Goal: Task Accomplishment & Management: Manage account settings

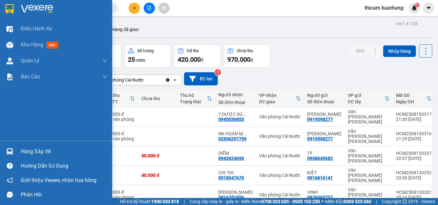
click at [37, 152] on div "Hàng sắp về" at bounding box center [64, 152] width 87 height 10
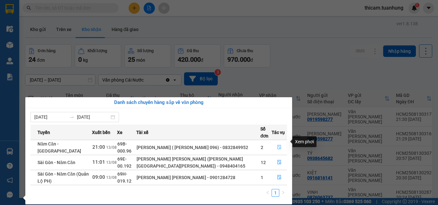
click at [278, 145] on icon "file-done" at bounding box center [279, 147] width 4 height 4
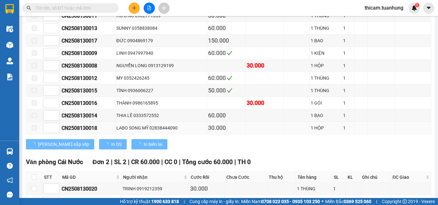
scroll to position [210, 0]
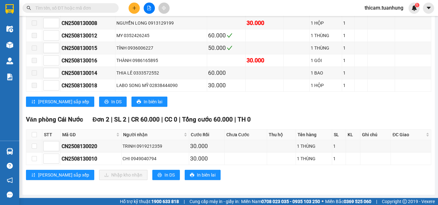
click at [29, 134] on th at bounding box center [34, 135] width 16 height 11
click at [35, 136] on input "checkbox" at bounding box center [34, 134] width 5 height 5
checkbox input "true"
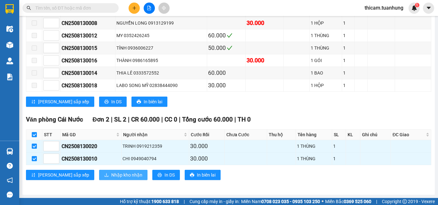
click at [111, 175] on span "Nhập kho nhận" at bounding box center [126, 175] width 31 height 7
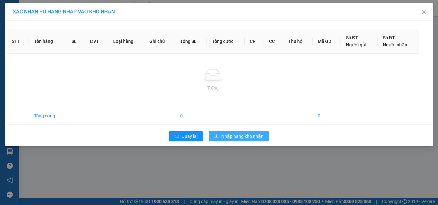
click at [227, 134] on span "Nhập hàng kho nhận" at bounding box center [242, 136] width 42 height 7
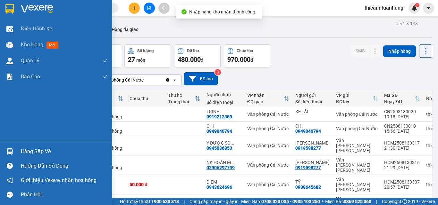
click at [41, 152] on div "Hàng sắp về" at bounding box center [64, 152] width 87 height 10
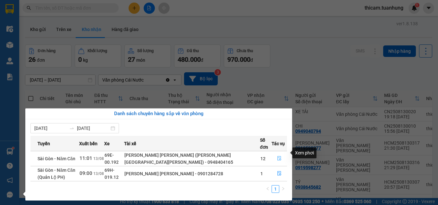
click at [276, 154] on button "button" at bounding box center [279, 159] width 15 height 10
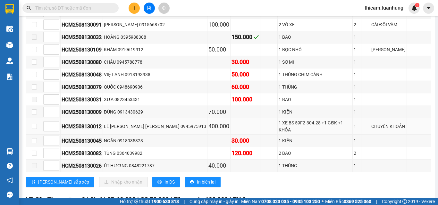
scroll to position [82, 0]
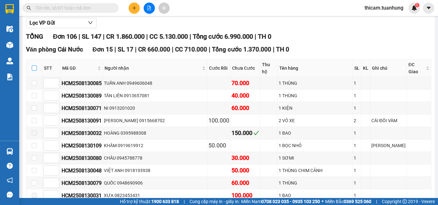
click at [35, 66] on input "checkbox" at bounding box center [34, 68] width 5 height 5
checkbox input "true"
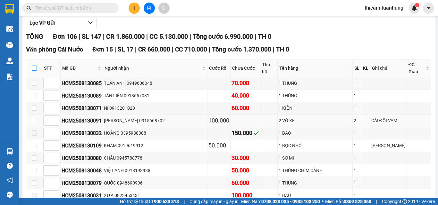
checkbox input "true"
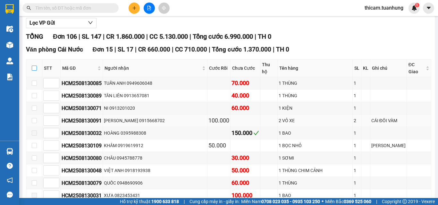
checkbox input "true"
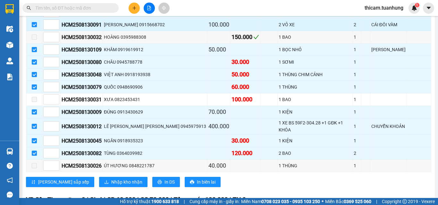
scroll to position [210, 0]
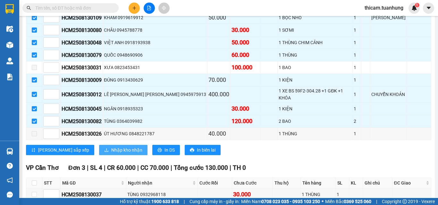
click at [111, 147] on span "Nhập kho nhận" at bounding box center [126, 150] width 31 height 7
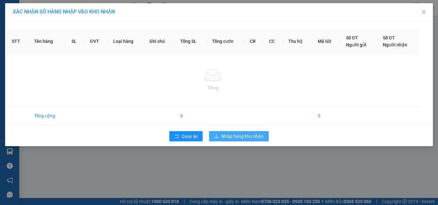
click at [246, 138] on span "Nhập hàng kho nhận" at bounding box center [242, 136] width 42 height 7
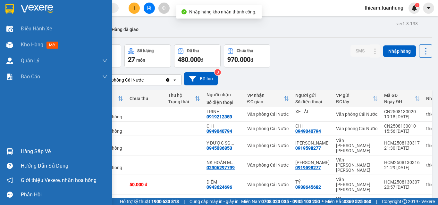
click at [41, 149] on div "Hàng sắp về" at bounding box center [64, 152] width 87 height 10
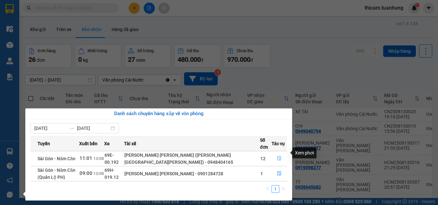
click at [278, 157] on icon "file-done" at bounding box center [279, 159] width 4 height 4
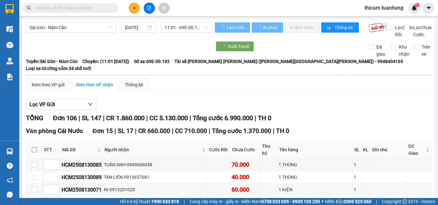
click at [34, 147] on input "checkbox" at bounding box center [34, 149] width 5 height 5
checkbox input "true"
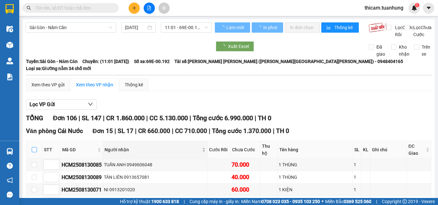
checkbox input "true"
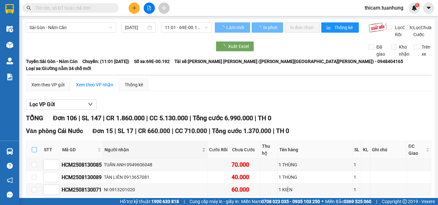
checkbox input "true"
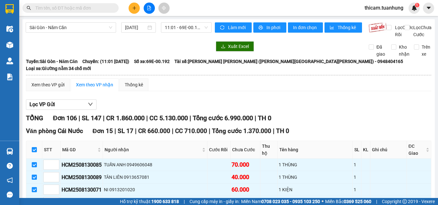
scroll to position [192, 0]
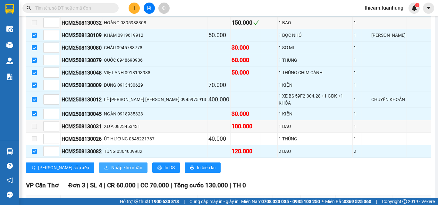
click at [111, 164] on span "Nhập kho nhận" at bounding box center [126, 167] width 31 height 7
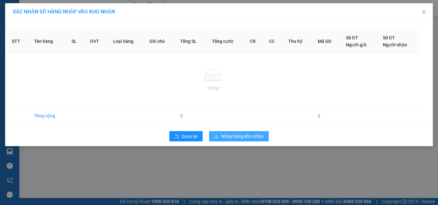
click at [252, 137] on div "STT Tên hàng SL ĐVT Loại hàng Ghi chú Tổng SL Tổng cước CR CC Thu hộ Mã GD Số Đ…" at bounding box center [219, 84] width 428 height 126
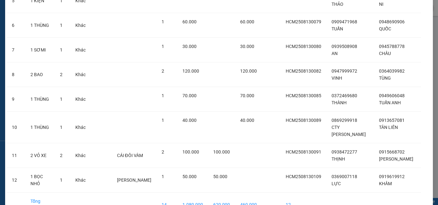
scroll to position [205, 0]
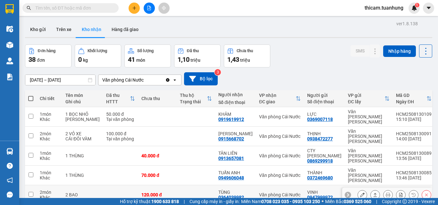
scroll to position [64, 0]
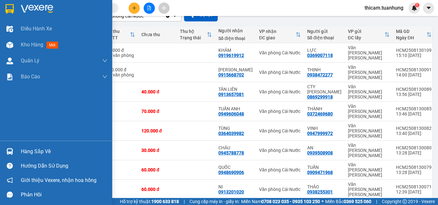
click at [25, 154] on div "Hàng sắp về" at bounding box center [64, 152] width 87 height 10
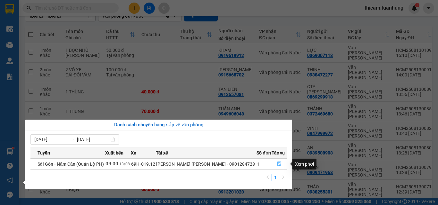
click at [277, 162] on icon "file-done" at bounding box center [279, 164] width 4 height 4
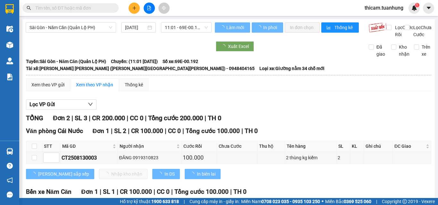
scroll to position [60, 0]
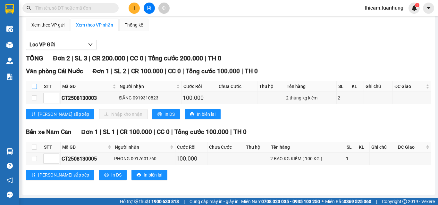
click at [34, 87] on input "checkbox" at bounding box center [34, 86] width 5 height 5
checkbox input "true"
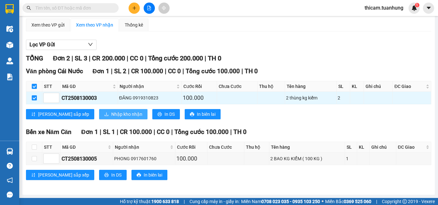
click at [116, 112] on button "Nhập kho nhận" at bounding box center [123, 114] width 48 height 10
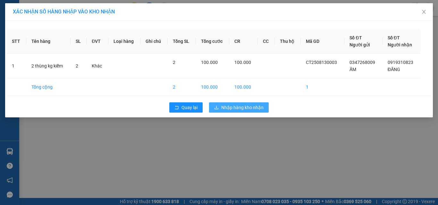
click at [230, 107] on span "Nhập hàng kho nhận" at bounding box center [242, 107] width 42 height 7
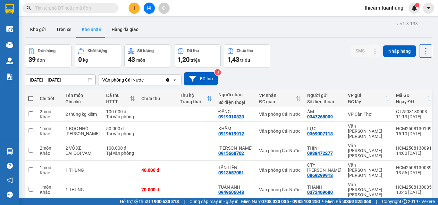
click at [109, 9] on input "text" at bounding box center [73, 7] width 76 height 7
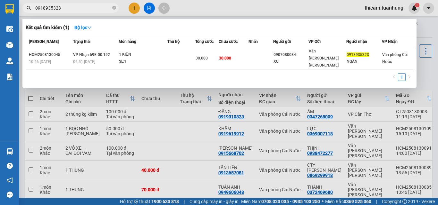
type input "0918935323"
click at [425, 77] on div at bounding box center [219, 102] width 438 height 205
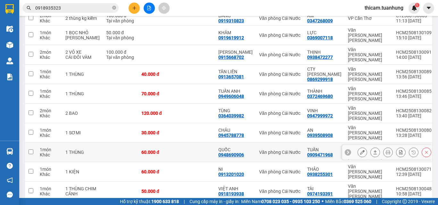
scroll to position [103, 0]
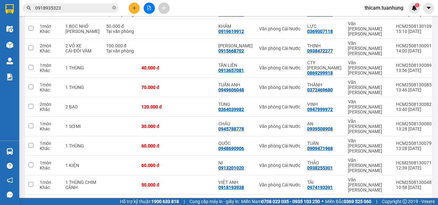
click at [337, 201] on button "2" at bounding box center [340, 206] width 10 height 10
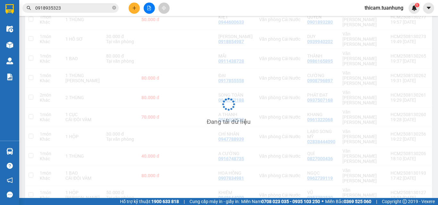
scroll to position [97, 0]
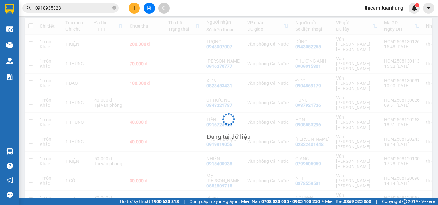
scroll to position [73, 0]
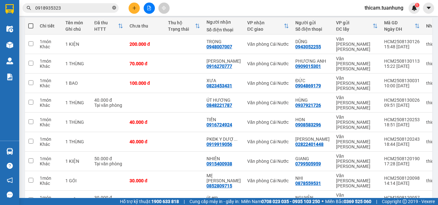
click at [113, 7] on icon "close-circle" at bounding box center [114, 8] width 4 height 4
click at [99, 7] on input "text" at bounding box center [73, 7] width 76 height 7
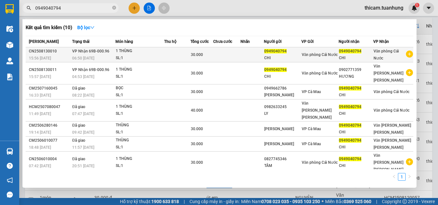
type input "0949040794"
click at [240, 53] on td at bounding box center [226, 54] width 27 height 15
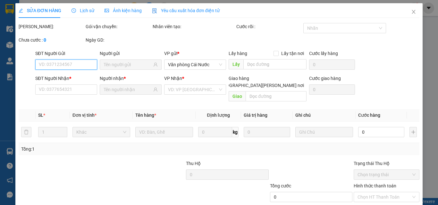
type input "0949040794"
type input "30.000"
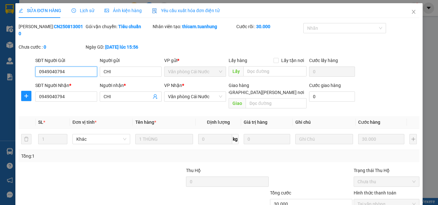
scroll to position [32, 0]
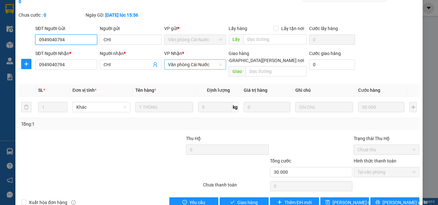
click at [199, 60] on span "Văn phòng Cái Nước" at bounding box center [195, 65] width 54 height 10
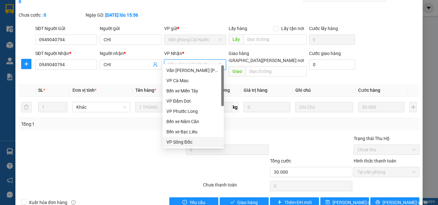
scroll to position [0, 0]
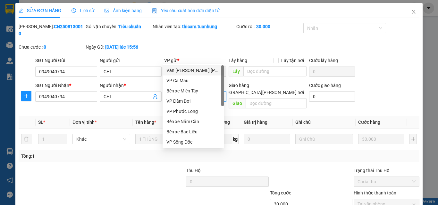
click at [200, 69] on div "Văn [PERSON_NAME] [PERSON_NAME]" at bounding box center [193, 70] width 54 height 7
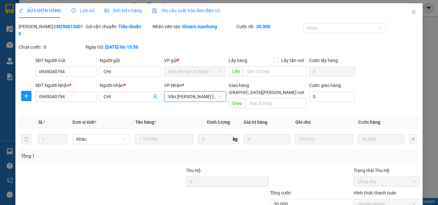
scroll to position [33, 0]
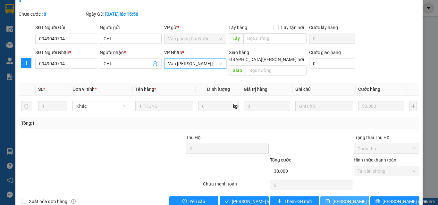
click at [355, 198] on span "Lưu thay đổi" at bounding box center [352, 201] width 41 height 7
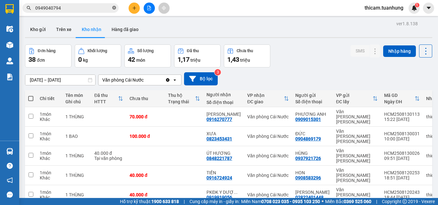
click at [114, 8] on icon "close-circle" at bounding box center [114, 8] width 4 height 4
click at [94, 8] on input "text" at bounding box center [73, 7] width 76 height 7
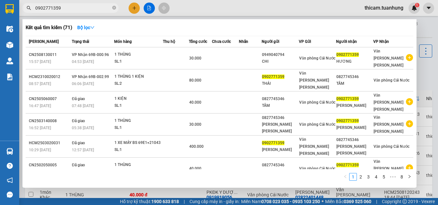
type input "0902771359"
click at [205, 5] on div at bounding box center [219, 102] width 438 height 205
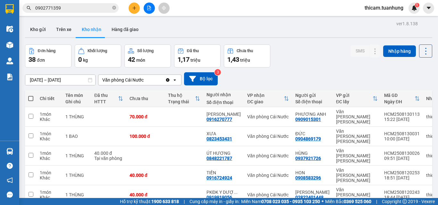
scroll to position [58, 0]
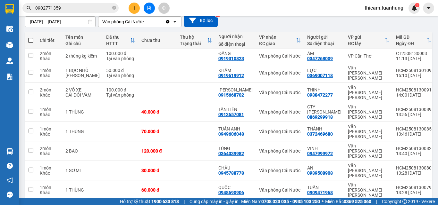
scroll to position [103, 0]
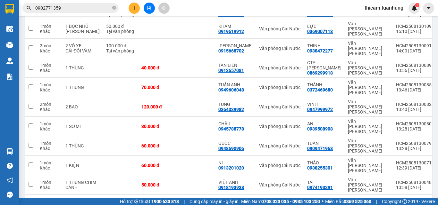
click at [336, 201] on button "2" at bounding box center [340, 206] width 10 height 10
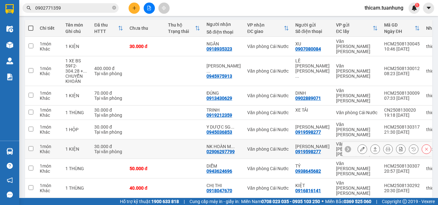
scroll to position [113, 0]
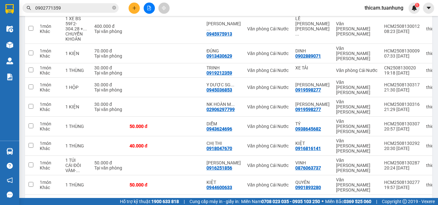
click at [357, 201] on button "4" at bounding box center [362, 206] width 10 height 10
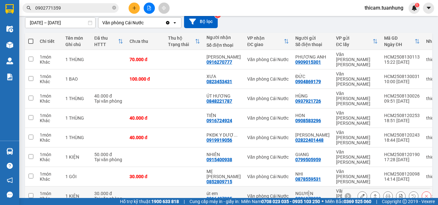
scroll to position [58, 0]
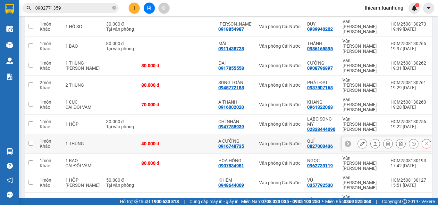
scroll to position [26, 0]
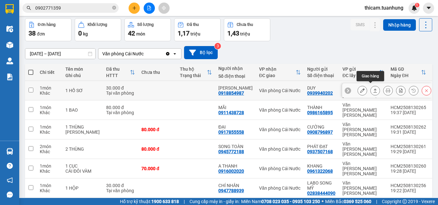
click at [370, 89] on button at bounding box center [374, 90] width 9 height 11
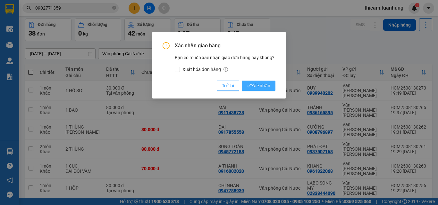
click at [272, 86] on button "Xác nhận" at bounding box center [259, 86] width 34 height 10
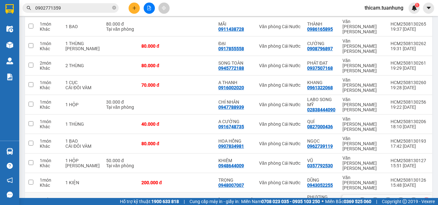
scroll to position [103, 0]
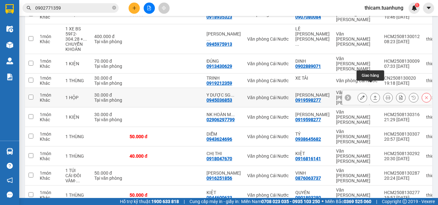
click at [373, 96] on icon at bounding box center [375, 98] width 4 height 4
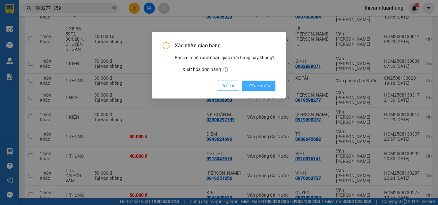
click at [270, 87] on button "Xác nhận" at bounding box center [259, 86] width 34 height 10
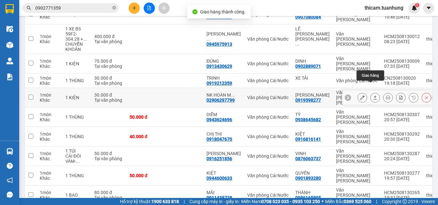
click at [373, 96] on icon at bounding box center [375, 98] width 4 height 4
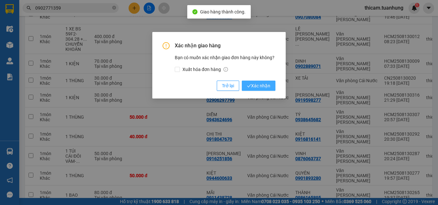
click at [253, 85] on span "Xác nhận" at bounding box center [258, 85] width 23 height 7
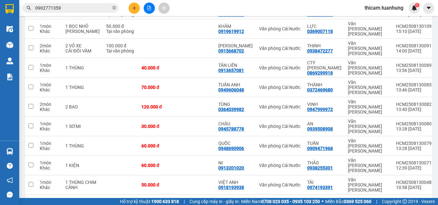
click at [335, 201] on button "2" at bounding box center [340, 206] width 10 height 10
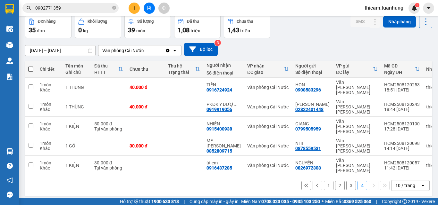
scroll to position [0, 0]
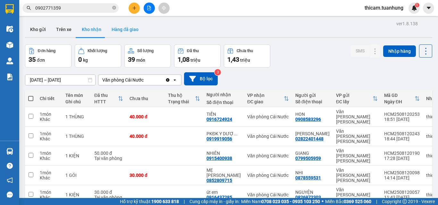
click at [129, 30] on button "Hàng đã giao" at bounding box center [124, 29] width 37 height 15
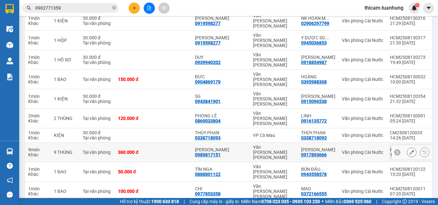
scroll to position [97, 0]
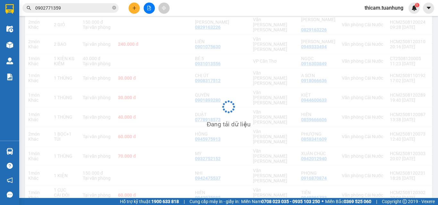
scroll to position [92, 0]
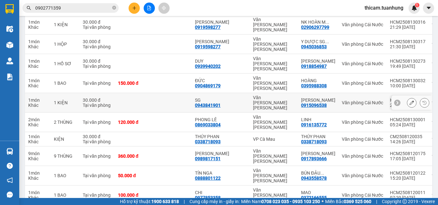
scroll to position [0, 0]
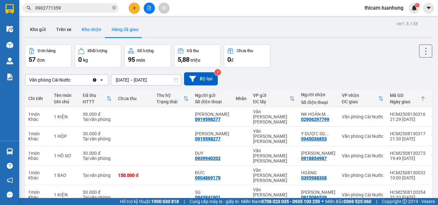
click at [90, 30] on button "Kho nhận" at bounding box center [92, 29] width 30 height 15
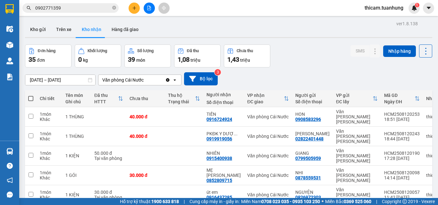
click at [59, 81] on input "12/08/2025 – 14/08/2025" at bounding box center [60, 80] width 70 height 10
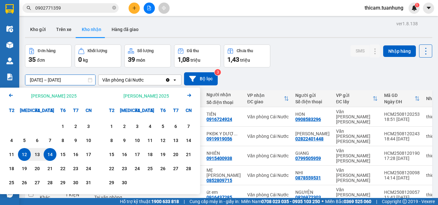
click at [10, 95] on icon "Previous month." at bounding box center [11, 95] width 4 height 3
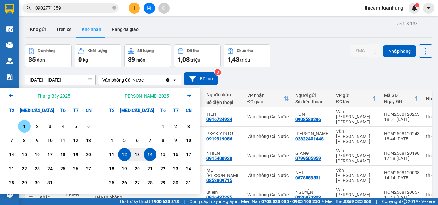
click at [24, 126] on div "1" at bounding box center [24, 127] width 9 height 8
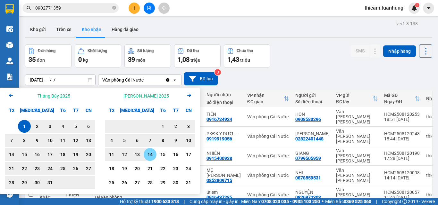
click at [152, 156] on div "14" at bounding box center [149, 155] width 9 height 8
type input "[DATE] – [DATE]"
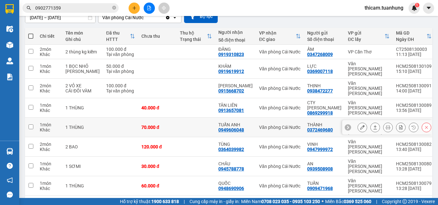
scroll to position [95, 0]
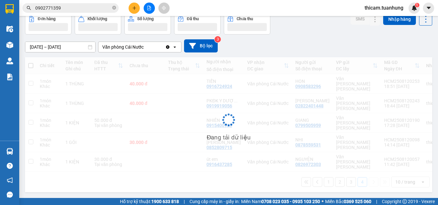
scroll to position [29, 0]
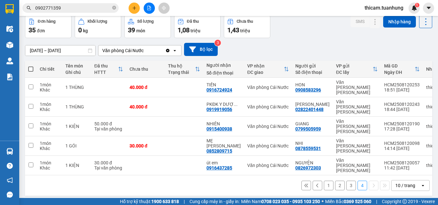
click at [346, 181] on button "3" at bounding box center [351, 186] width 10 height 10
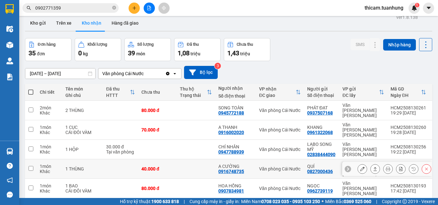
scroll to position [103, 0]
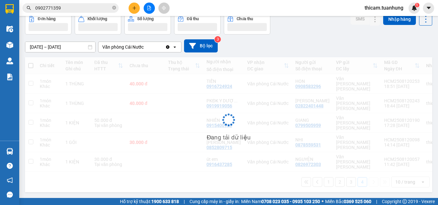
scroll to position [29, 0]
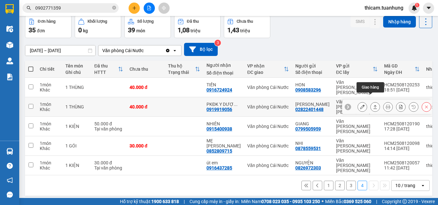
click at [373, 102] on button at bounding box center [374, 107] width 9 height 11
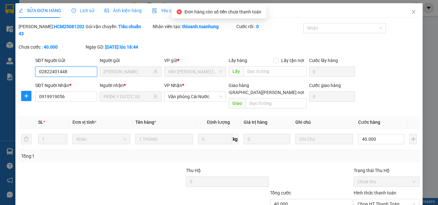
scroll to position [33, 0]
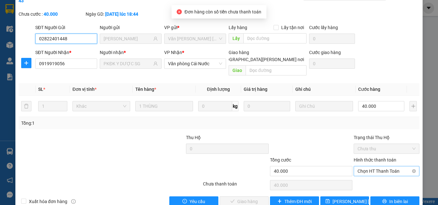
click at [375, 167] on span "Chọn HT Thanh Toán" at bounding box center [386, 172] width 58 height 10
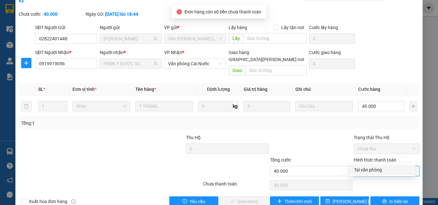
click at [373, 169] on div "Tại văn phòng" at bounding box center [382, 170] width 57 height 7
type input "0"
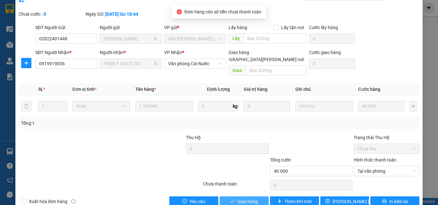
click at [244, 198] on span "Giao hàng" at bounding box center [247, 201] width 21 height 7
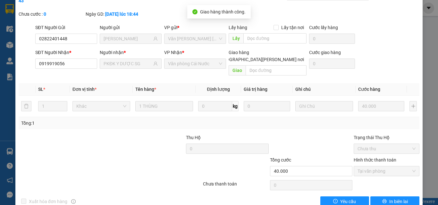
scroll to position [0, 0]
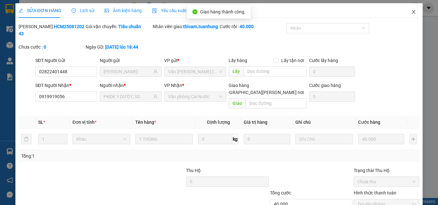
click at [411, 12] on icon "close" at bounding box center [413, 11] width 5 height 5
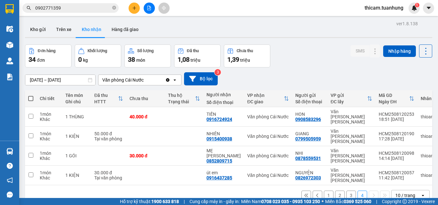
click at [346, 191] on button "3" at bounding box center [351, 196] width 10 height 10
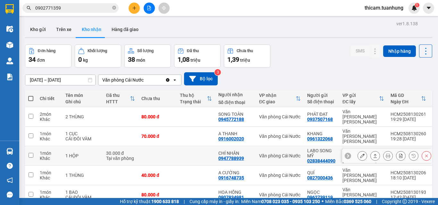
scroll to position [32, 0]
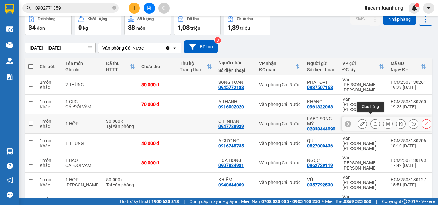
click at [373, 119] on button at bounding box center [374, 124] width 9 height 11
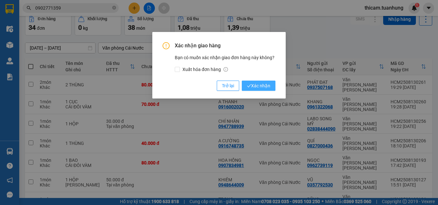
click at [271, 85] on button "Xác nhận" at bounding box center [259, 86] width 34 height 10
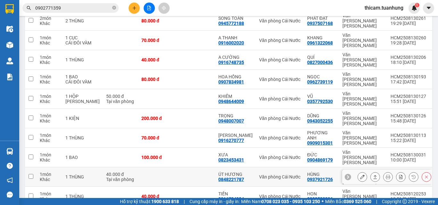
scroll to position [97, 0]
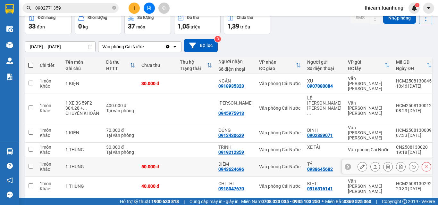
scroll to position [65, 0]
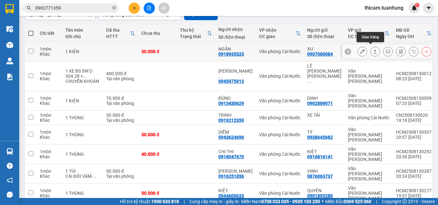
click at [373, 49] on icon at bounding box center [375, 51] width 4 height 4
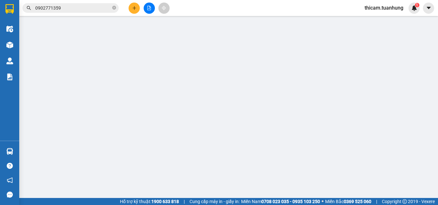
type input "0907080084"
type input "XU"
type input "0918935323"
type input "NGÂN"
type input "30.000"
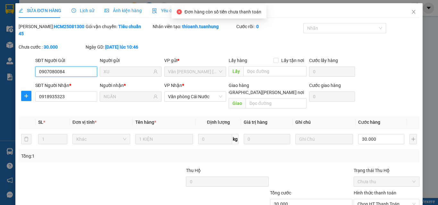
scroll to position [33, 0]
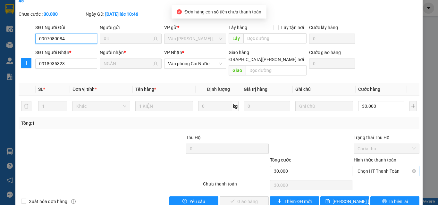
click at [360, 167] on span "Chọn HT Thanh Toán" at bounding box center [386, 172] width 58 height 10
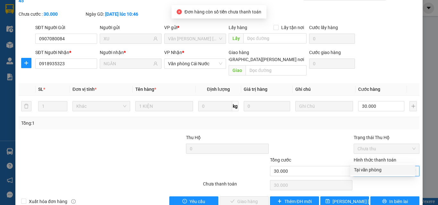
click at [366, 170] on div "Tại văn phòng" at bounding box center [382, 170] width 57 height 7
type input "0"
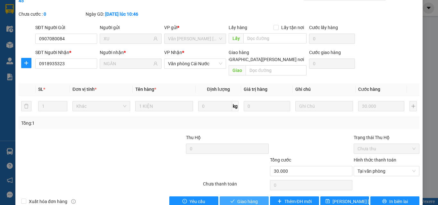
click at [255, 197] on button "Giao hàng" at bounding box center [244, 202] width 49 height 10
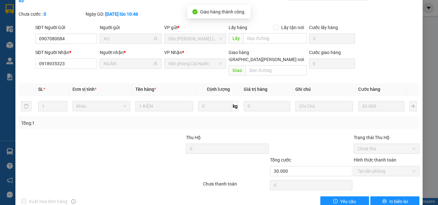
scroll to position [0, 0]
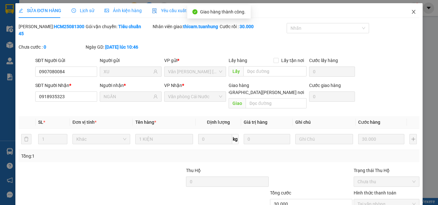
click at [411, 10] on icon "close" at bounding box center [413, 11] width 5 height 5
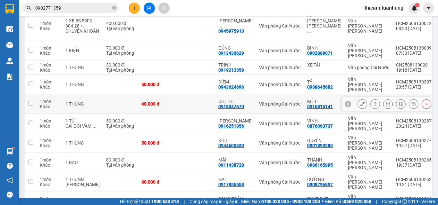
scroll to position [103, 0]
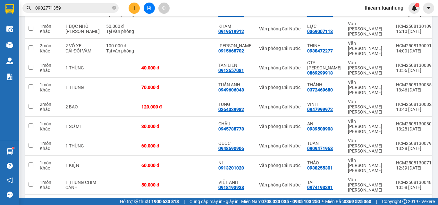
click at [335, 201] on button "2" at bounding box center [340, 206] width 10 height 10
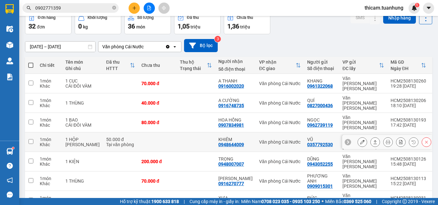
scroll to position [97, 0]
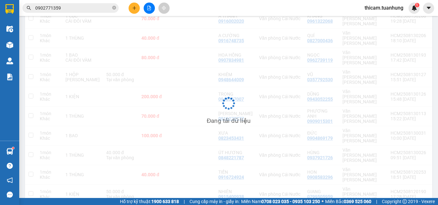
scroll to position [29, 0]
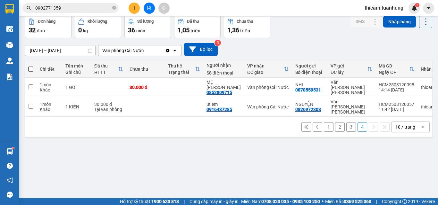
click at [324, 122] on button "1" at bounding box center [329, 127] width 10 height 10
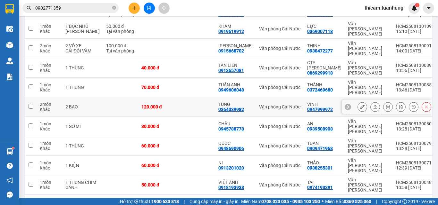
scroll to position [0, 0]
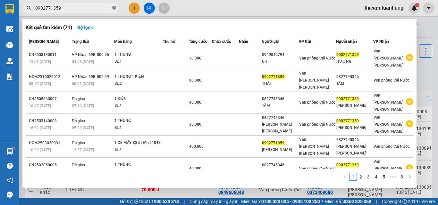
click at [113, 9] on icon "close-circle" at bounding box center [114, 8] width 4 height 4
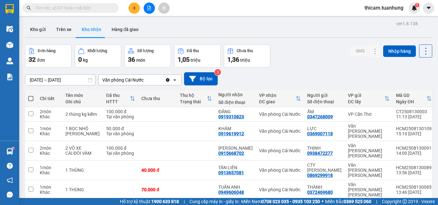
click at [102, 8] on input "text" at bounding box center [73, 7] width 76 height 7
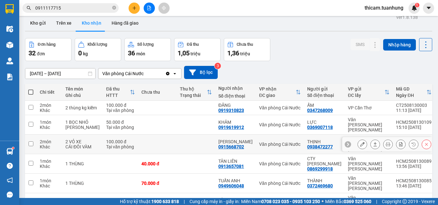
scroll to position [103, 0]
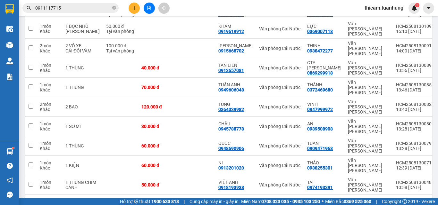
type input "0911117715"
click at [336, 201] on button "2" at bounding box center [340, 206] width 10 height 10
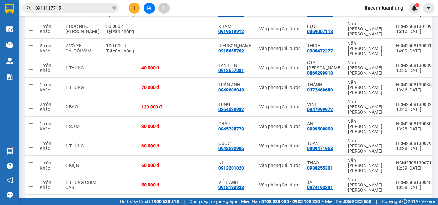
click at [346, 201] on button "3" at bounding box center [351, 206] width 10 height 10
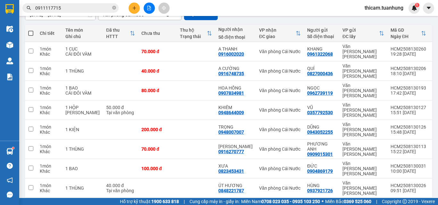
scroll to position [97, 0]
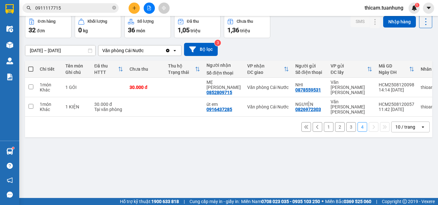
click at [324, 122] on button "1" at bounding box center [329, 127] width 10 height 10
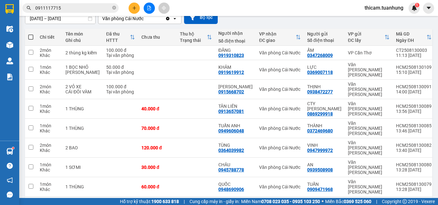
scroll to position [0, 0]
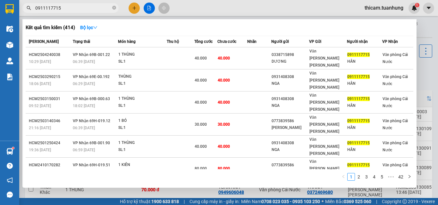
click at [84, 9] on input "0911117715" at bounding box center [73, 7] width 76 height 7
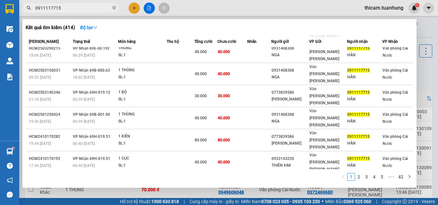
click at [359, 177] on link "2" at bounding box center [358, 177] width 7 height 7
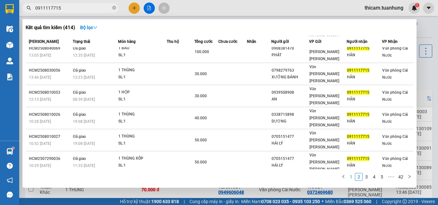
click at [350, 176] on link "1" at bounding box center [350, 177] width 7 height 7
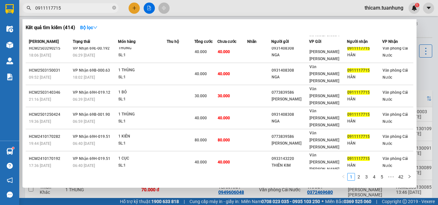
click at [115, 6] on icon "close-circle" at bounding box center [114, 8] width 4 height 4
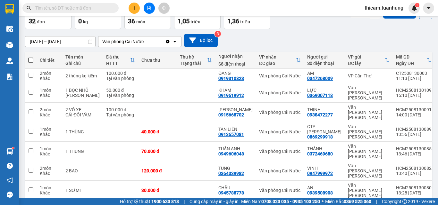
scroll to position [103, 0]
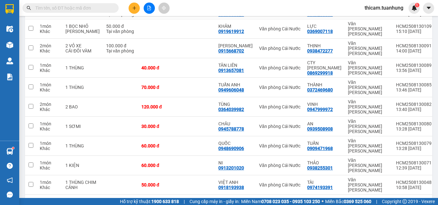
click at [335, 201] on button "2" at bounding box center [340, 206] width 10 height 10
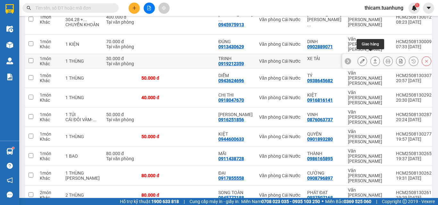
click at [373, 59] on icon at bounding box center [375, 61] width 4 height 4
click at [360, 59] on icon at bounding box center [362, 61] width 4 height 4
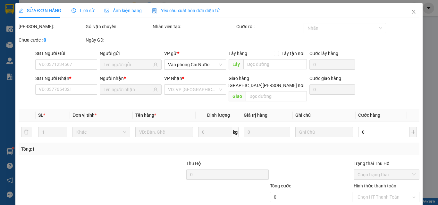
type input "0919212359"
type input "30.000"
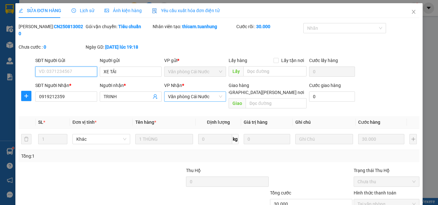
click at [199, 93] on span "Văn phòng Cái Nước" at bounding box center [195, 97] width 54 height 10
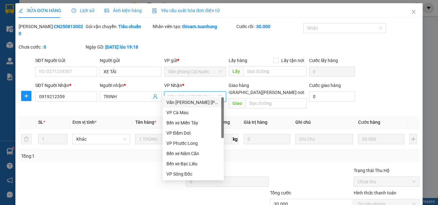
click at [199, 101] on div "Văn phòng [PERSON_NAME]" at bounding box center [193, 102] width 54 height 7
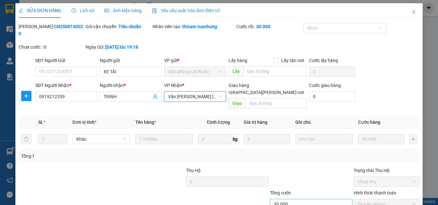
scroll to position [33, 0]
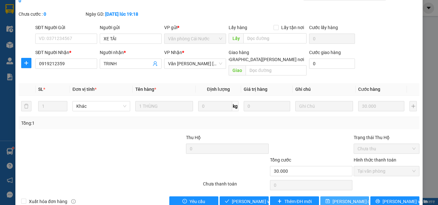
click at [341, 198] on span "Lưu thay đổi" at bounding box center [352, 201] width 41 height 7
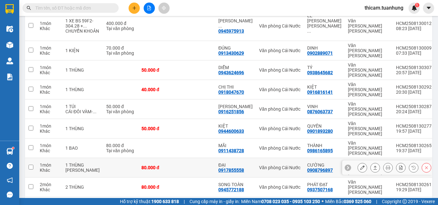
scroll to position [108, 0]
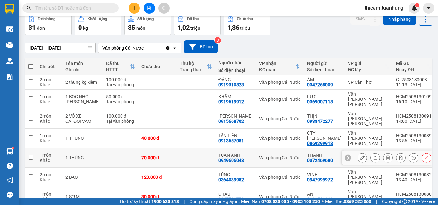
scroll to position [103, 0]
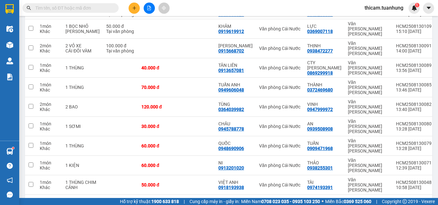
click at [335, 201] on button "2" at bounding box center [340, 206] width 10 height 10
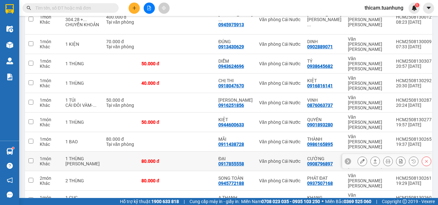
scroll to position [108, 0]
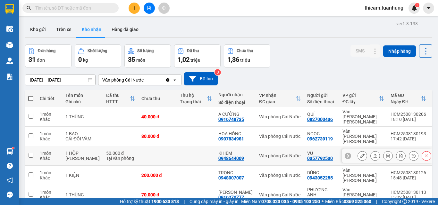
scroll to position [92, 0]
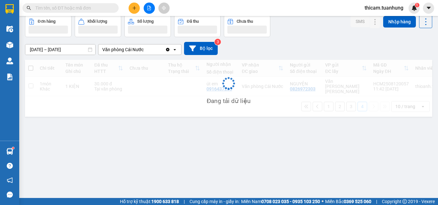
scroll to position [29, 0]
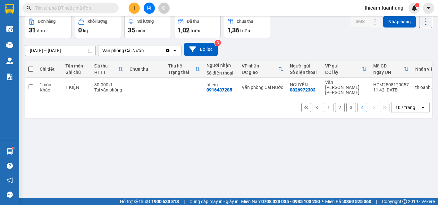
click at [324, 105] on button "1" at bounding box center [329, 108] width 10 height 10
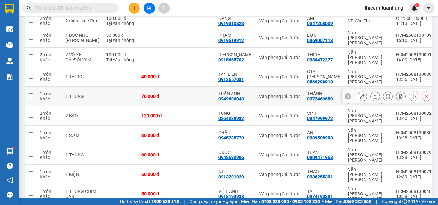
scroll to position [103, 0]
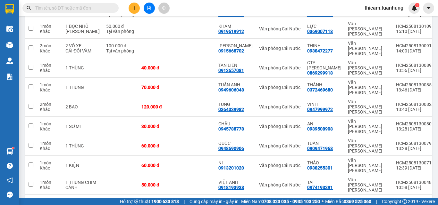
click at [335, 201] on button "2" at bounding box center [340, 206] width 10 height 10
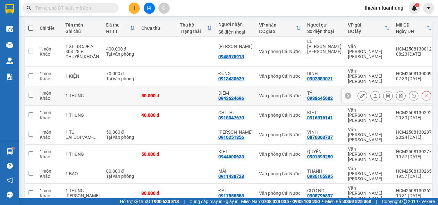
scroll to position [108, 0]
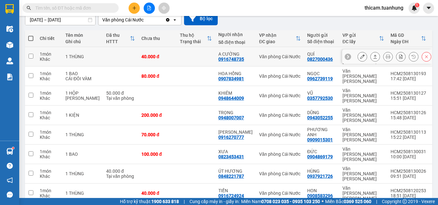
scroll to position [92, 0]
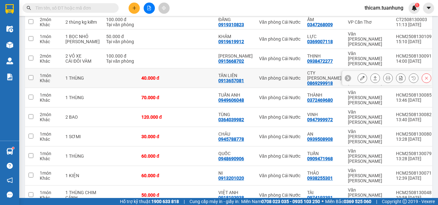
scroll to position [103, 0]
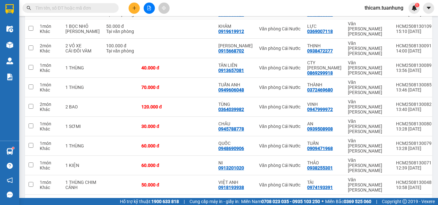
click at [335, 201] on button "2" at bounding box center [340, 206] width 10 height 10
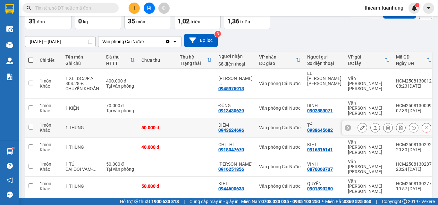
scroll to position [108, 0]
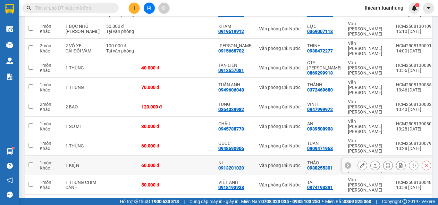
scroll to position [38, 0]
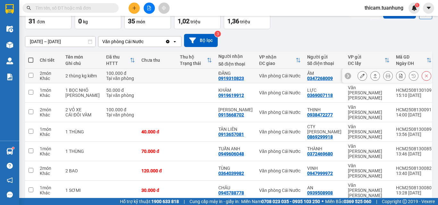
click at [269, 77] on div "Văn phòng Cái Nước" at bounding box center [280, 75] width 42 height 5
checkbox input "true"
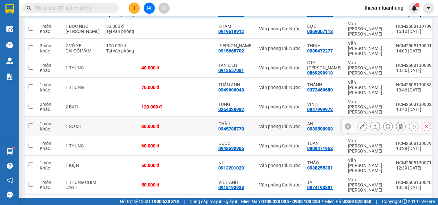
scroll to position [6, 0]
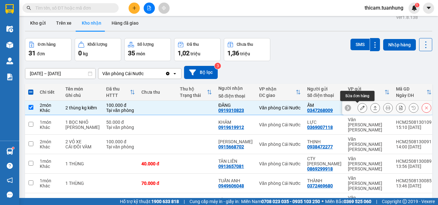
click at [360, 108] on button at bounding box center [362, 108] width 9 height 11
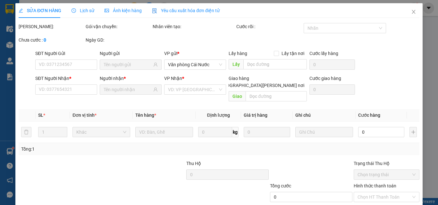
type input "0347268009"
type input "ẤM"
type input "0919310823"
type input "ĐĂNG"
type input "100.000"
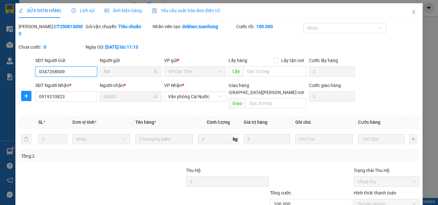
scroll to position [33, 0]
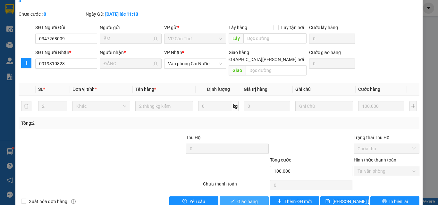
click at [249, 198] on span "Giao hàng" at bounding box center [247, 201] width 21 height 7
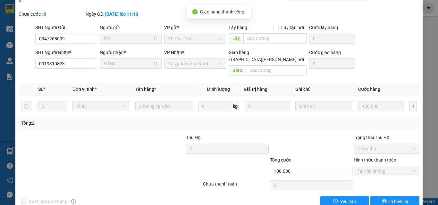
scroll to position [0, 0]
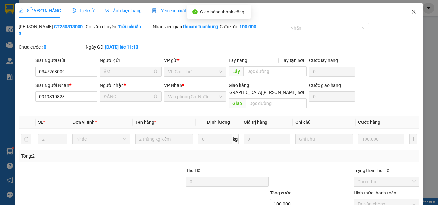
click at [411, 13] on icon "close" at bounding box center [413, 11] width 5 height 5
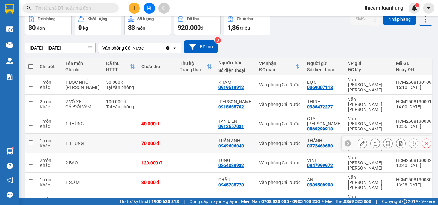
scroll to position [118, 0]
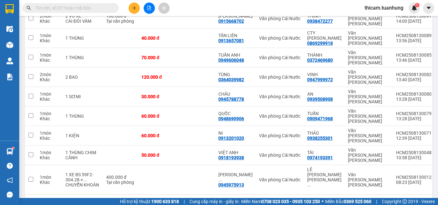
click at [346, 201] on button "2" at bounding box center [351, 206] width 10 height 10
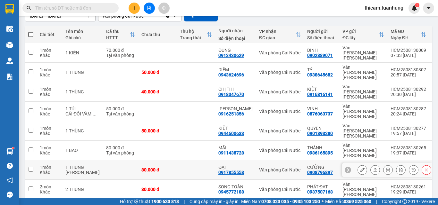
scroll to position [92, 0]
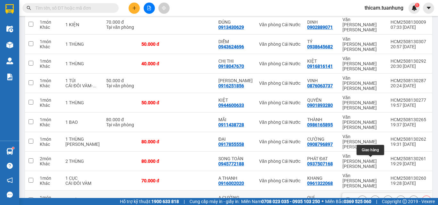
click at [373, 198] on icon at bounding box center [375, 200] width 4 height 4
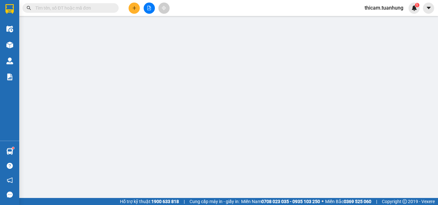
type input "0827000436"
type input "QUÍ"
type input "0916748735"
type input "A CƯỜNG"
type input "40.000"
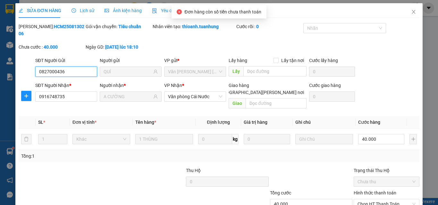
scroll to position [33, 0]
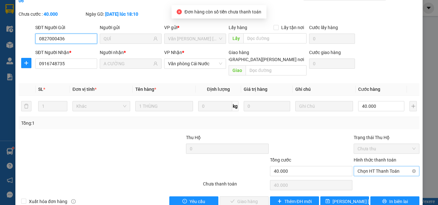
click at [372, 167] on span "Chọn HT Thanh Toán" at bounding box center [386, 172] width 58 height 10
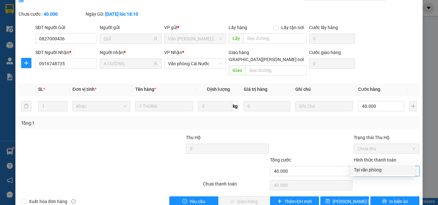
click at [365, 171] on div "Tại văn phòng" at bounding box center [382, 170] width 57 height 7
type input "0"
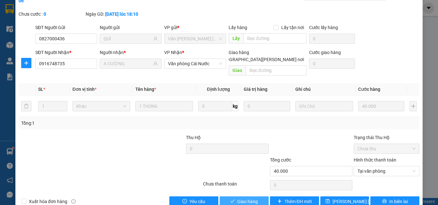
click at [254, 198] on span "Giao hàng" at bounding box center [247, 201] width 21 height 7
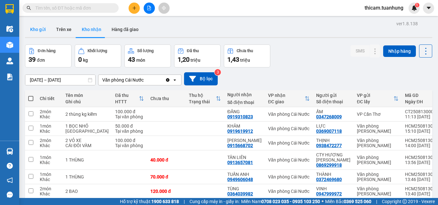
click at [42, 34] on button "Kho gửi" at bounding box center [38, 29] width 26 height 15
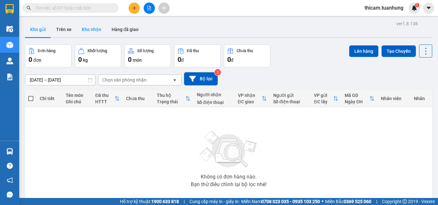
click at [95, 30] on button "Kho nhận" at bounding box center [92, 29] width 30 height 15
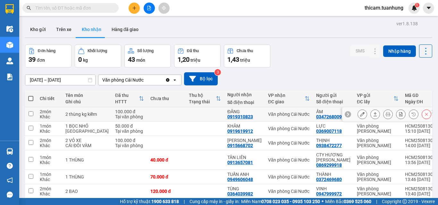
scroll to position [96, 0]
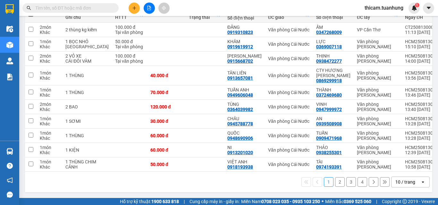
click at [360, 187] on button "4" at bounding box center [362, 183] width 10 height 10
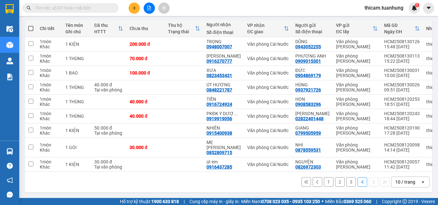
scroll to position [73, 0]
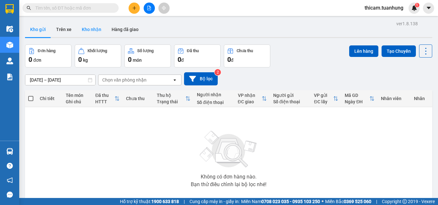
click at [96, 25] on button "Kho nhận" at bounding box center [92, 29] width 30 height 15
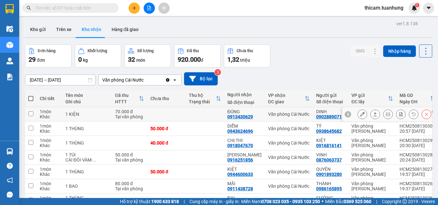
scroll to position [96, 0]
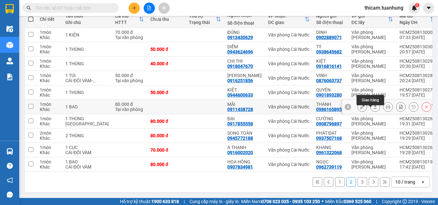
click at [373, 105] on icon at bounding box center [375, 107] width 4 height 4
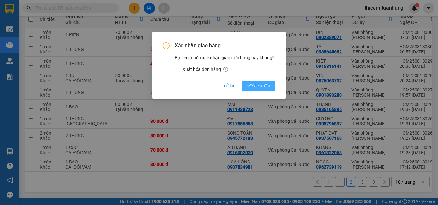
click at [259, 85] on span "Xác nhận" at bounding box center [258, 85] width 23 height 7
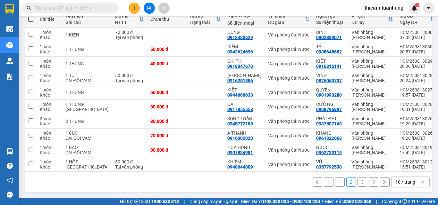
click at [357, 185] on button "3" at bounding box center [362, 183] width 10 height 10
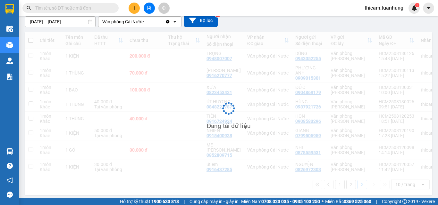
scroll to position [58, 0]
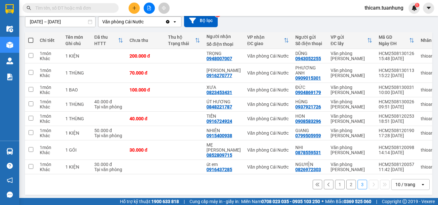
click at [338, 184] on button "1" at bounding box center [340, 185] width 10 height 10
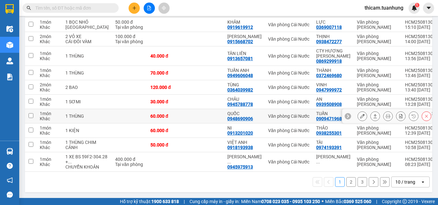
scroll to position [118, 0]
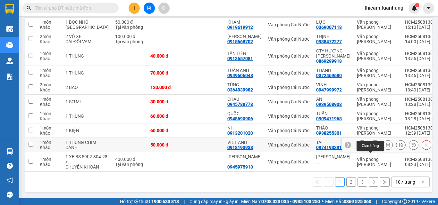
click at [370, 140] on button at bounding box center [374, 145] width 9 height 11
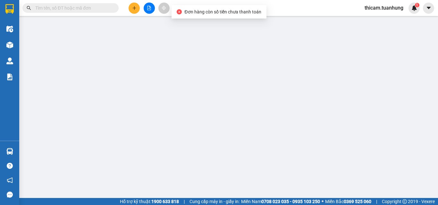
type input "0974193391"
type input "TÀI"
type input "0918193938"
type input "VIỆT ANH"
type input "50.000"
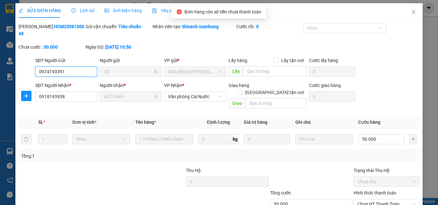
scroll to position [33, 0]
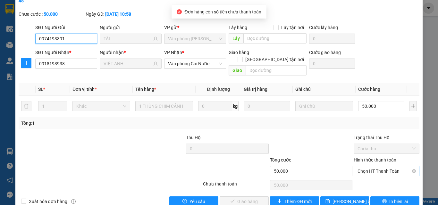
click at [370, 167] on span "Chọn HT Thanh Toán" at bounding box center [386, 172] width 58 height 10
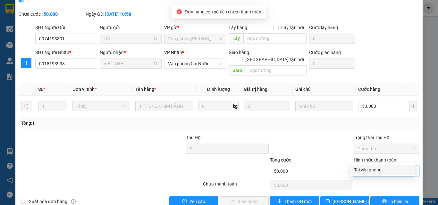
click at [369, 169] on div "Tại văn phòng" at bounding box center [382, 170] width 57 height 7
type input "0"
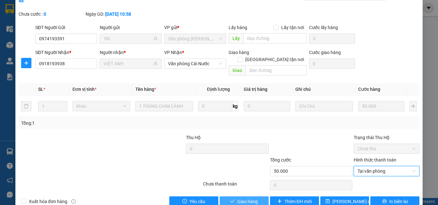
click at [257, 194] on button "Giao hàng" at bounding box center [244, 202] width 49 height 10
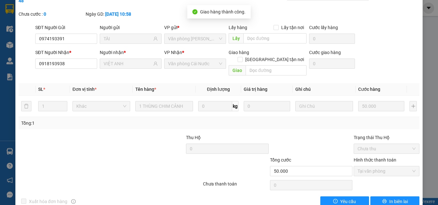
scroll to position [0, 0]
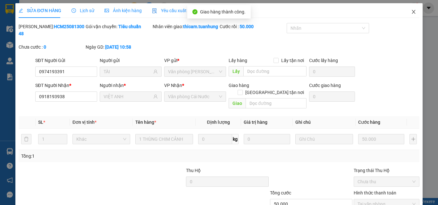
click at [411, 12] on span "Close" at bounding box center [413, 12] width 18 height 18
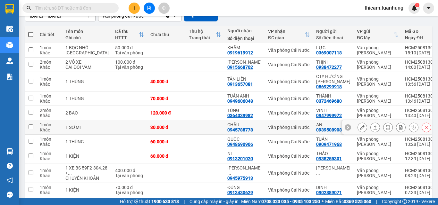
scroll to position [113, 0]
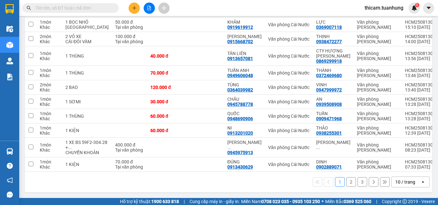
click at [128, 10] on div at bounding box center [149, 8] width 48 height 11
click at [131, 9] on button at bounding box center [134, 8] width 11 height 11
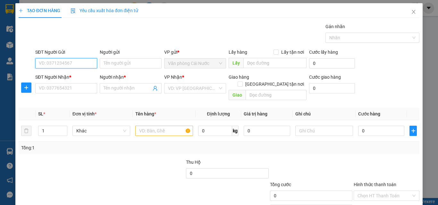
click at [87, 67] on input "SĐT Người Gửi" at bounding box center [66, 63] width 62 height 10
type input "0917606495"
click at [67, 76] on div "0917606495 - SƠN" at bounding box center [66, 76] width 54 height 7
type input "SƠN"
type input "0917606495"
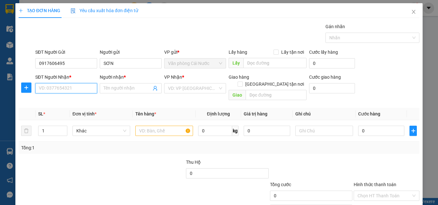
click at [71, 88] on input "SĐT Người Nhận *" at bounding box center [66, 88] width 62 height 10
click at [68, 110] on div "0933986491 - 7 AN" at bounding box center [66, 111] width 54 height 7
type input "0933986491"
type input "7 AN"
click at [175, 126] on input "text" at bounding box center [164, 131] width 58 height 10
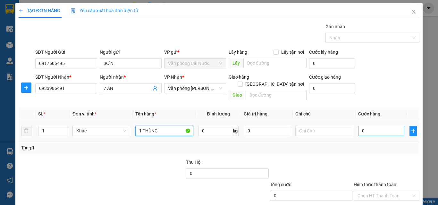
type input "1 THÙNG"
click at [379, 126] on input "0" at bounding box center [381, 131] width 46 height 10
type input "4"
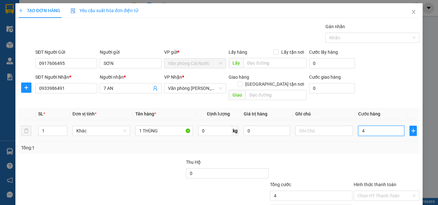
type input "40"
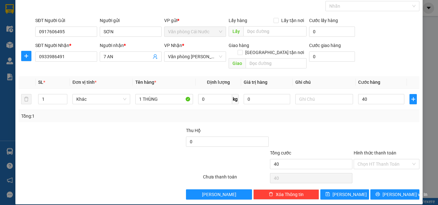
type input "40.000"
click at [382, 172] on div "Chọn HT Thanh Toán" at bounding box center [386, 178] width 67 height 13
click at [384, 160] on input "Hình thức thanh toán" at bounding box center [384, 165] width 54 height 10
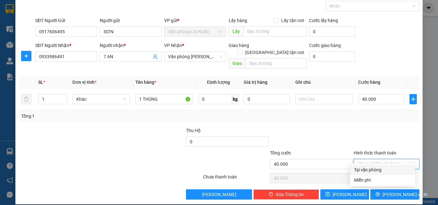
click at [381, 170] on div "Tại văn phòng" at bounding box center [382, 170] width 57 height 7
type input "0"
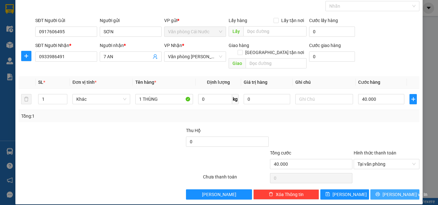
click at [377, 190] on button "Lưu và In" at bounding box center [394, 195] width 49 height 10
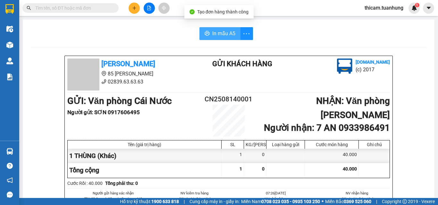
click at [223, 34] on span "In mẫu A5" at bounding box center [223, 33] width 23 height 8
click at [107, 9] on input "text" at bounding box center [73, 7] width 76 height 7
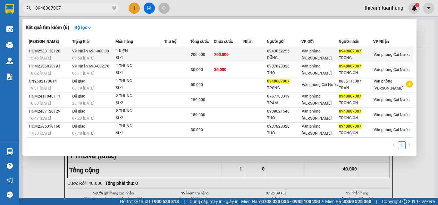
type input "0948007007"
click at [251, 52] on td at bounding box center [254, 54] width 23 height 15
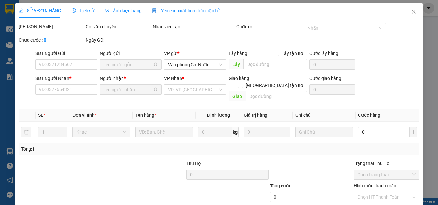
type input "0943052255"
type input "DŨNG"
type input "0948007007"
type input "TRỌNG"
type input "200.000"
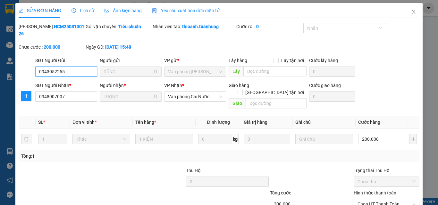
scroll to position [33, 0]
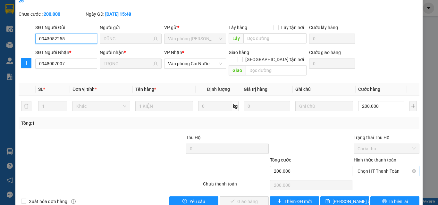
click at [369, 167] on span "Chọn HT Thanh Toán" at bounding box center [386, 172] width 58 height 10
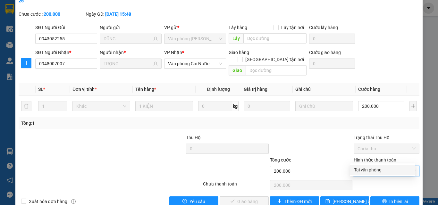
click at [370, 174] on div "Tại văn phòng" at bounding box center [382, 170] width 65 height 10
type input "0"
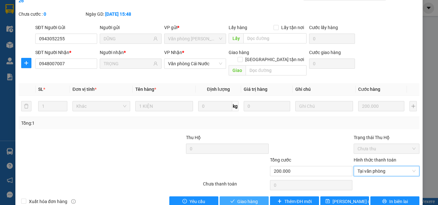
click at [255, 194] on button "Giao hàng" at bounding box center [244, 202] width 49 height 10
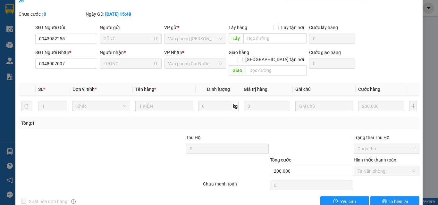
scroll to position [0, 0]
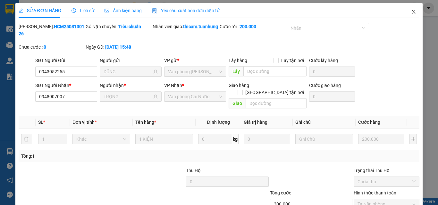
click at [411, 10] on icon "close" at bounding box center [413, 11] width 5 height 5
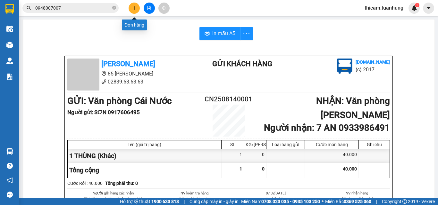
click at [130, 8] on button at bounding box center [134, 8] width 11 height 11
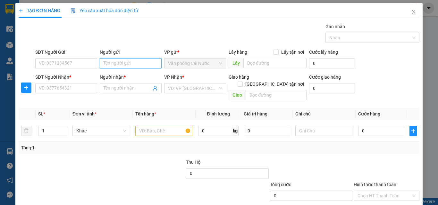
click at [111, 64] on input "Người gửi" at bounding box center [131, 63] width 62 height 10
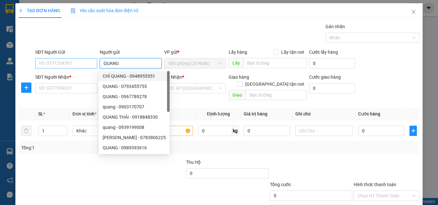
type input "QUANG"
click at [79, 62] on input "SĐT Người Gửi" at bounding box center [66, 63] width 62 height 10
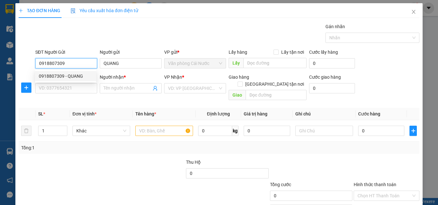
click at [74, 76] on div "0918807309 - QUANG" at bounding box center [66, 76] width 54 height 7
type input "0918807309"
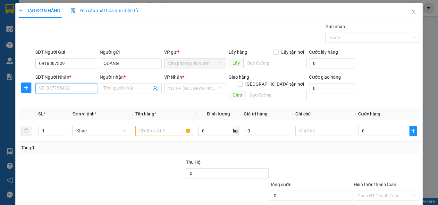
click at [78, 87] on input "SĐT Người Nhận *" at bounding box center [66, 88] width 62 height 10
click at [71, 110] on div "0328281243 - KHANH" at bounding box center [66, 111] width 54 height 7
type input "0328281243"
type input "KHANH"
click at [168, 126] on input "text" at bounding box center [164, 131] width 58 height 10
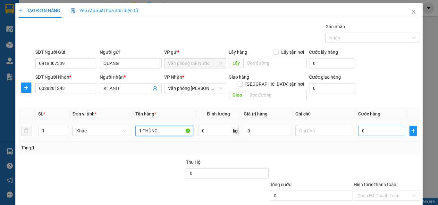
type input "1 THÙNG"
click at [382, 126] on input "0" at bounding box center [381, 131] width 46 height 10
type input "5"
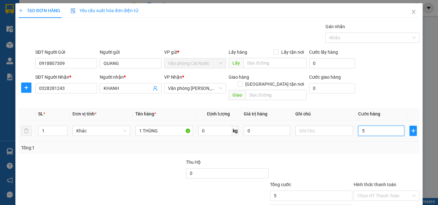
type input "50"
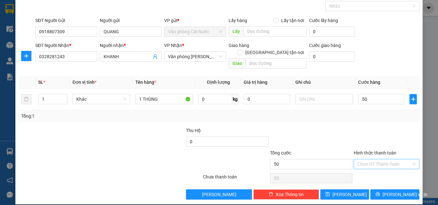
type input "50.000"
click at [392, 160] on input "Hình thức thanh toán" at bounding box center [384, 165] width 54 height 10
click at [377, 170] on div "Tại văn phòng" at bounding box center [382, 170] width 57 height 7
type input "0"
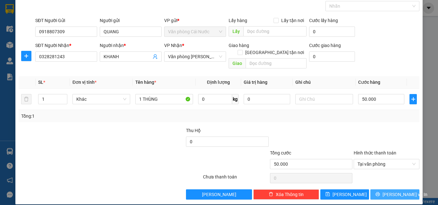
click at [375, 190] on button "[PERSON_NAME] và In" at bounding box center [394, 195] width 49 height 10
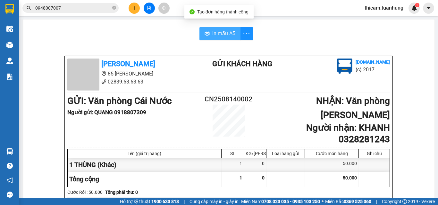
click at [216, 36] on span "In mẫu A5" at bounding box center [223, 33] width 23 height 8
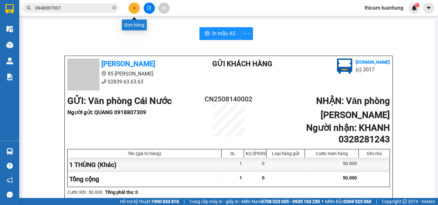
click at [135, 10] on button at bounding box center [134, 8] width 11 height 11
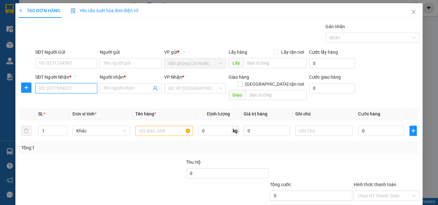
click at [77, 93] on input "SĐT Người Nhận *" at bounding box center [66, 88] width 62 height 10
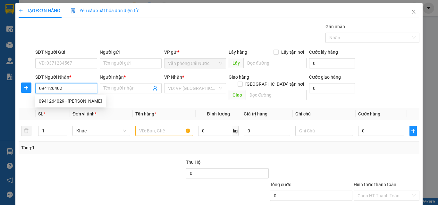
type input "0941264029"
click at [89, 98] on div "0941264029 - NGỌC TRÂN" at bounding box center [70, 101] width 63 height 7
type input "NGỌC TRÂN"
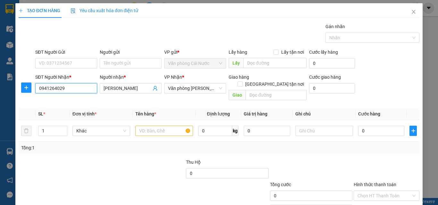
type input "0941264029"
click at [88, 101] on div "Transit Pickup Surcharge Ids Transit Deliver Surcharge Ids Transit Deliver Surc…" at bounding box center [219, 127] width 401 height 209
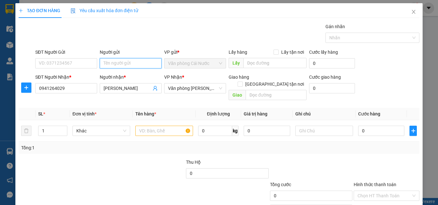
click at [142, 63] on input "Người gửi" at bounding box center [131, 63] width 62 height 10
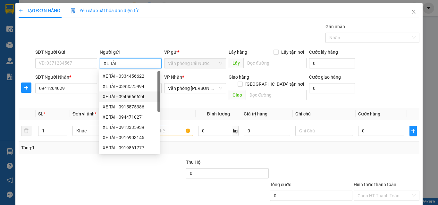
type input "XE TẢI"
click at [177, 108] on th "Tên hàng *" at bounding box center [164, 114] width 63 height 12
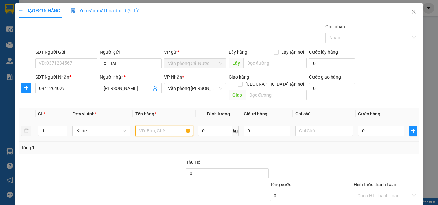
click at [170, 126] on input "text" at bounding box center [164, 131] width 58 height 10
type input "1 THÙNG"
click at [378, 126] on input "0" at bounding box center [381, 131] width 46 height 10
type input "4"
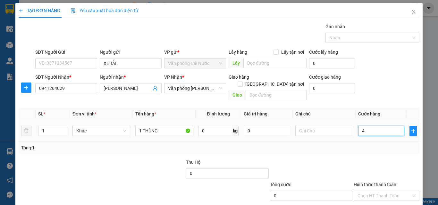
type input "4"
type input "40"
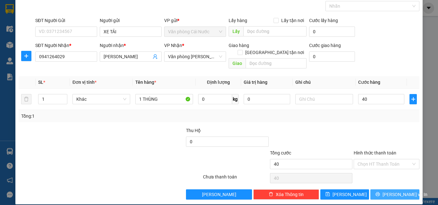
type input "40.000"
click at [378, 192] on icon "printer" at bounding box center [377, 194] width 4 height 4
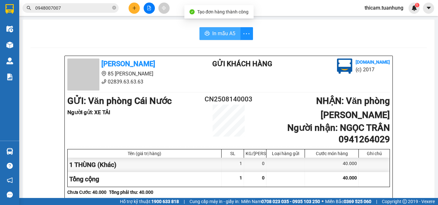
click at [221, 33] on span "In mẫu A5" at bounding box center [223, 33] width 23 height 8
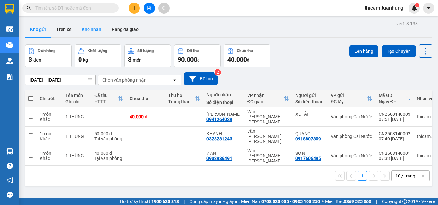
click at [95, 30] on button "Kho nhận" at bounding box center [92, 29] width 30 height 15
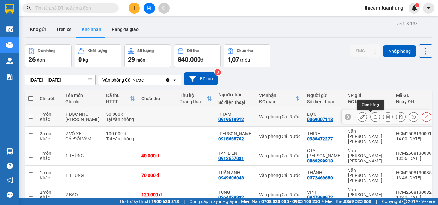
click at [373, 117] on icon at bounding box center [375, 117] width 4 height 4
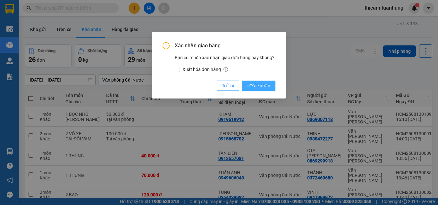
click at [265, 86] on span "Xác nhận" at bounding box center [258, 85] width 23 height 7
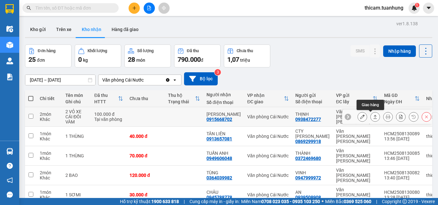
click at [373, 118] on icon at bounding box center [375, 117] width 4 height 4
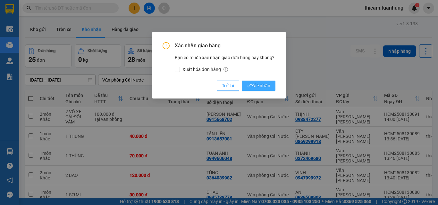
click at [265, 85] on span "Xác nhận" at bounding box center [258, 85] width 23 height 7
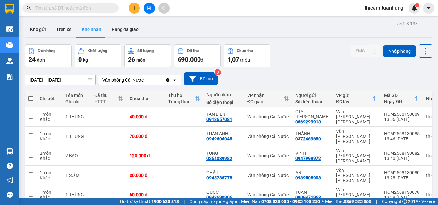
scroll to position [96, 0]
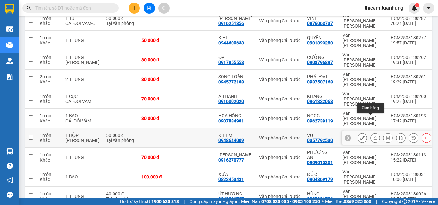
click at [373, 136] on icon at bounding box center [375, 138] width 4 height 4
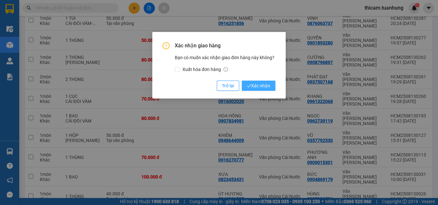
click at [252, 85] on span "Xác nhận" at bounding box center [258, 85] width 23 height 7
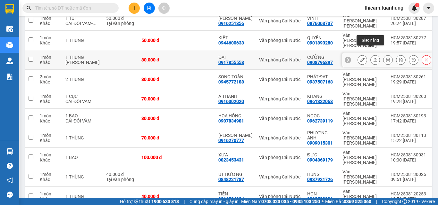
click at [373, 58] on icon at bounding box center [375, 60] width 4 height 4
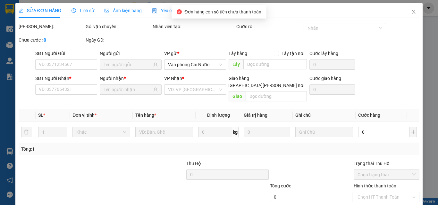
type input "0908796897"
type input "CƯỜNG"
type input "0917855558"
type input "ĐẠI"
type input "80.000"
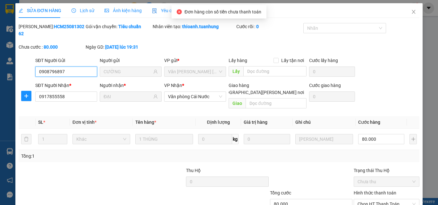
scroll to position [33, 0]
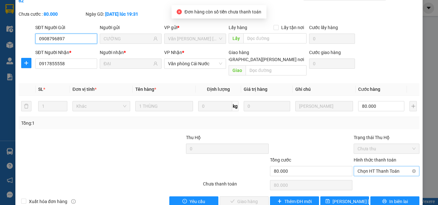
click at [375, 167] on span "Chọn HT Thanh Toán" at bounding box center [386, 172] width 58 height 10
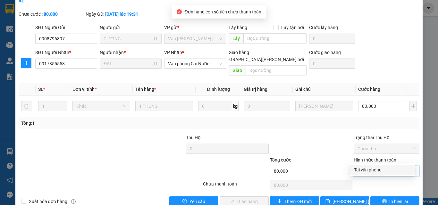
click at [374, 172] on div "Tại văn phòng" at bounding box center [382, 170] width 57 height 7
type input "0"
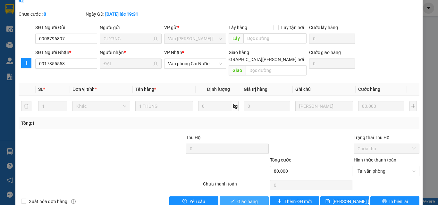
click at [239, 194] on span "Giao hàng" at bounding box center [247, 201] width 21 height 7
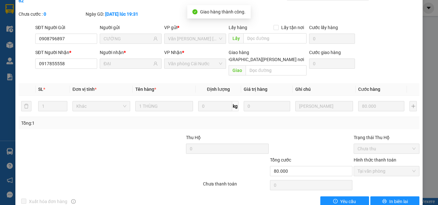
scroll to position [0, 0]
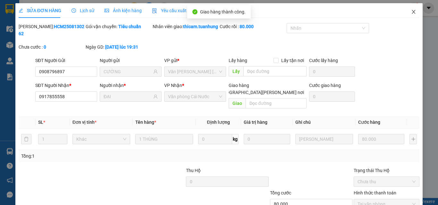
click at [411, 14] on icon "close" at bounding box center [413, 11] width 5 height 5
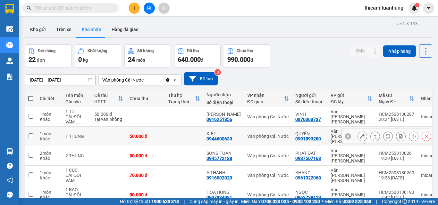
scroll to position [64, 0]
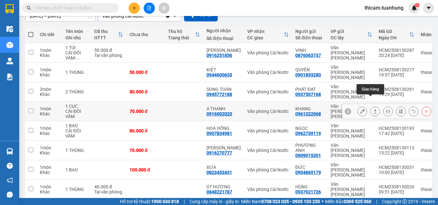
click at [373, 109] on icon at bounding box center [375, 111] width 4 height 4
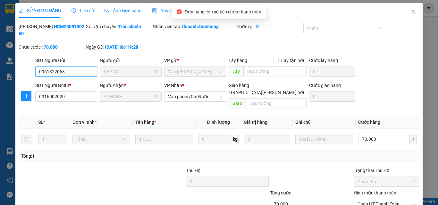
scroll to position [33, 0]
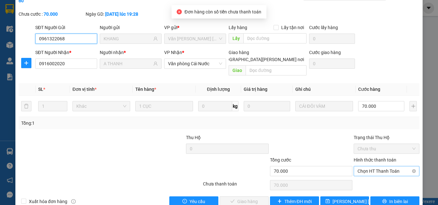
click at [369, 167] on span "Chọn HT Thanh Toán" at bounding box center [386, 172] width 58 height 10
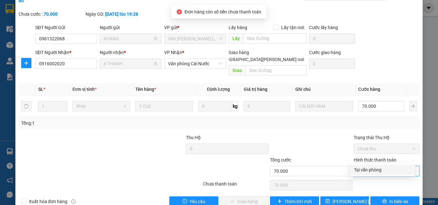
click at [372, 171] on div "Tại văn phòng" at bounding box center [382, 170] width 57 height 7
type input "0"
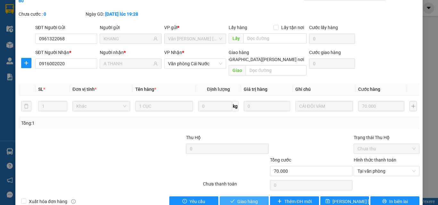
click at [256, 194] on button "Giao hàng" at bounding box center [244, 202] width 49 height 10
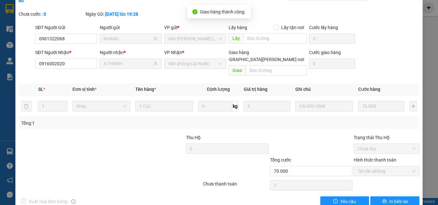
scroll to position [0, 0]
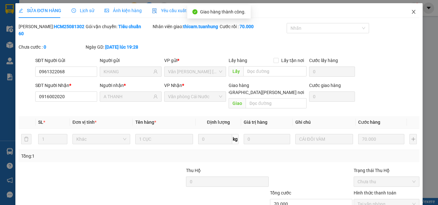
click at [411, 12] on icon "close" at bounding box center [413, 11] width 5 height 5
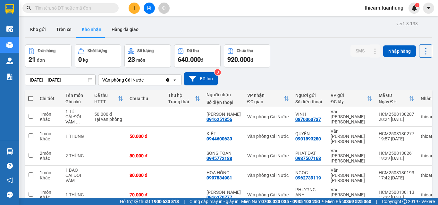
scroll to position [32, 0]
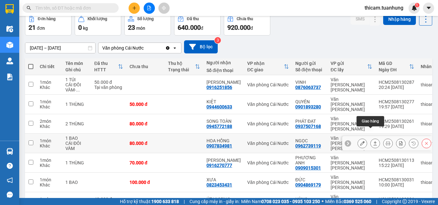
click at [370, 138] on button at bounding box center [374, 143] width 9 height 11
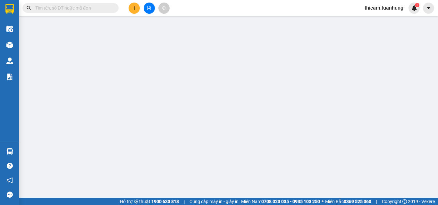
type input "0962739119"
type input "NGỌC"
type input "0907834981"
type input "HOA HỒNG"
type input "80.000"
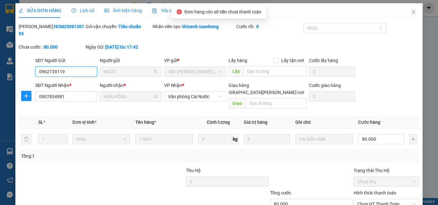
scroll to position [33, 0]
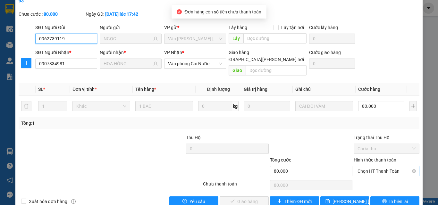
click at [377, 167] on span "Chọn HT Thanh Toán" at bounding box center [386, 172] width 58 height 10
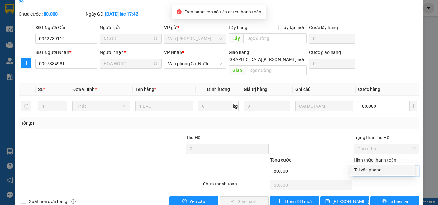
click at [371, 170] on div "Tại văn phòng" at bounding box center [382, 170] width 57 height 7
type input "0"
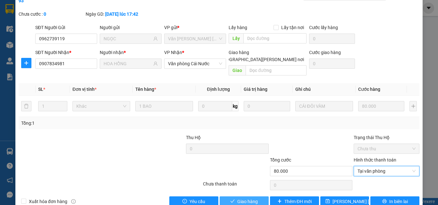
click at [253, 194] on span "Giao hàng" at bounding box center [247, 201] width 21 height 7
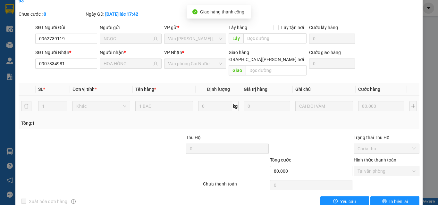
scroll to position [0, 0]
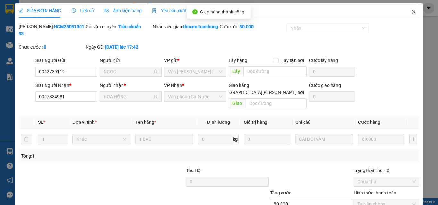
click at [411, 13] on icon "close" at bounding box center [413, 11] width 5 height 5
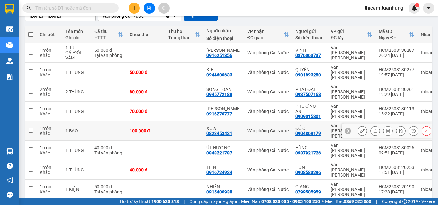
scroll to position [92, 0]
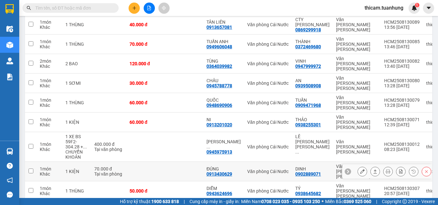
scroll to position [103, 0]
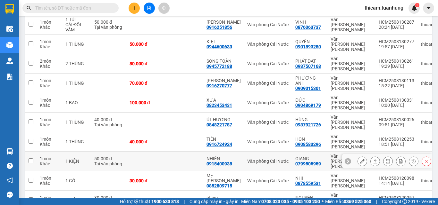
scroll to position [60, 0]
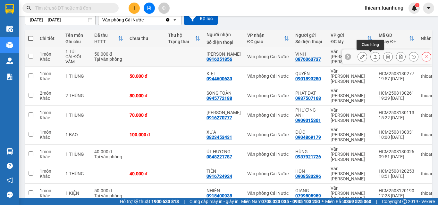
click at [373, 56] on icon at bounding box center [375, 56] width 4 height 4
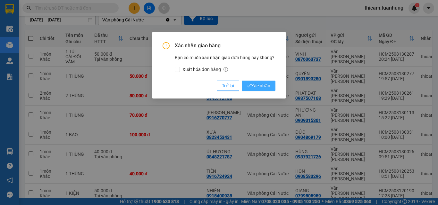
click at [263, 85] on span "Xác nhận" at bounding box center [258, 85] width 23 height 7
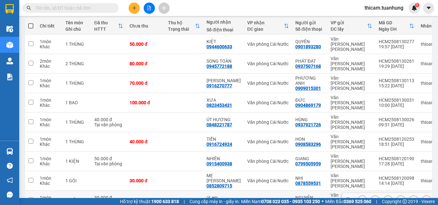
scroll to position [0, 0]
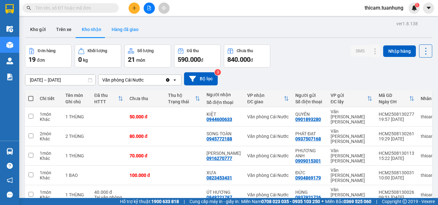
click at [124, 29] on button "Hàng đã giao" at bounding box center [124, 29] width 37 height 15
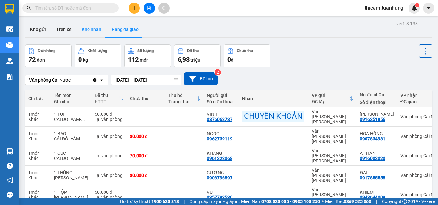
click at [93, 31] on button "Kho nhận" at bounding box center [92, 29] width 30 height 15
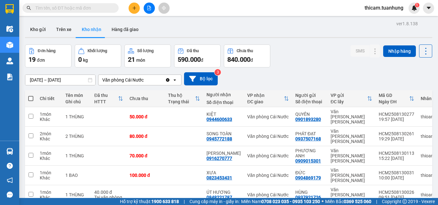
scroll to position [64, 0]
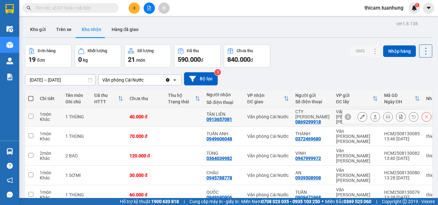
scroll to position [103, 0]
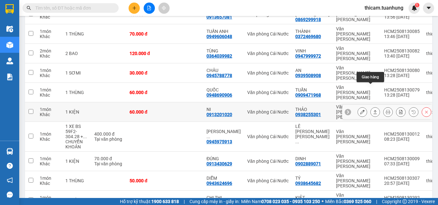
click at [373, 110] on icon at bounding box center [375, 112] width 4 height 4
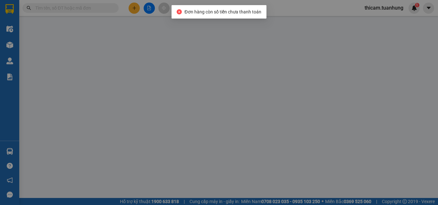
type input "0938255301"
type input "THẢO"
type input "0913201020"
type input "NI"
type input "60.000"
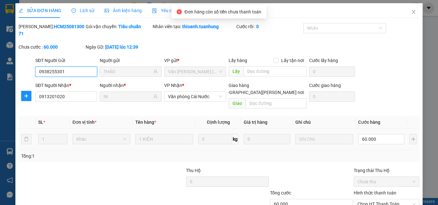
scroll to position [33, 0]
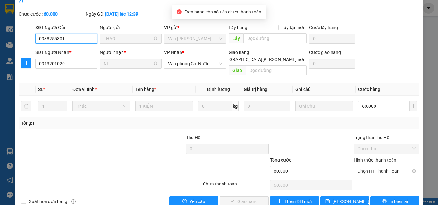
click at [386, 167] on span "Chọn HT Thanh Toán" at bounding box center [386, 172] width 58 height 10
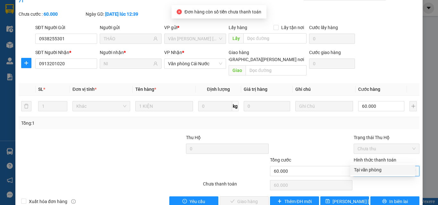
click at [382, 170] on div "Tại văn phòng" at bounding box center [382, 170] width 57 height 7
type input "0"
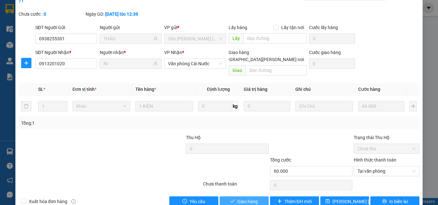
click at [258, 194] on button "Giao hàng" at bounding box center [244, 202] width 49 height 10
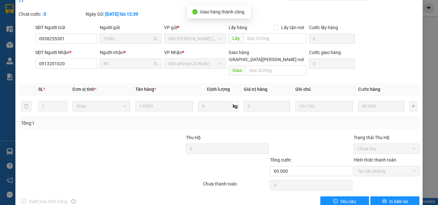
scroll to position [0, 0]
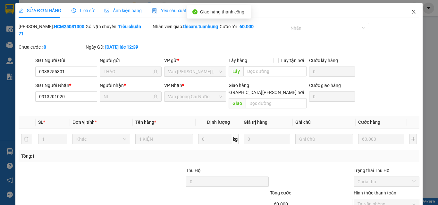
click at [412, 11] on icon "close" at bounding box center [414, 12] width 4 height 4
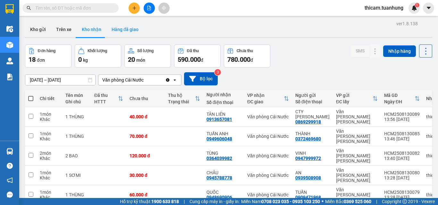
click at [125, 30] on button "Hàng đã giao" at bounding box center [124, 29] width 37 height 15
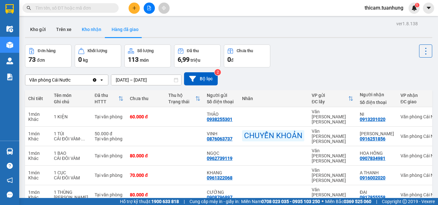
click at [90, 34] on button "Kho nhận" at bounding box center [92, 29] width 30 height 15
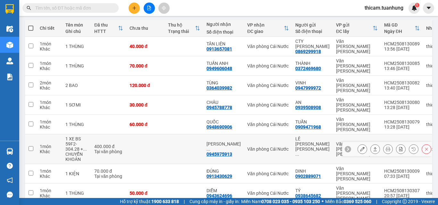
scroll to position [103, 0]
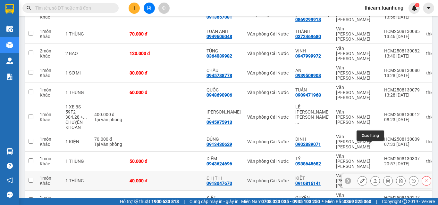
click at [373, 179] on icon at bounding box center [375, 181] width 4 height 4
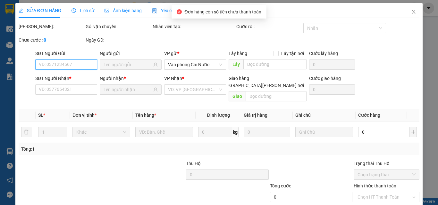
scroll to position [33, 0]
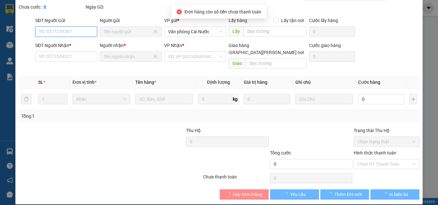
type input "0916816141"
type input "KIỆT"
type input "0918047670"
type input "CHỊ THI"
type input "40.000"
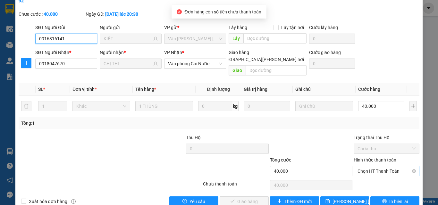
click at [391, 167] on span "Chọn HT Thanh Toán" at bounding box center [386, 172] width 58 height 10
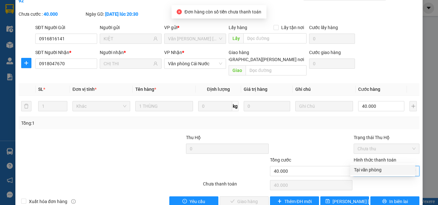
click at [380, 171] on div "Tại văn phòng" at bounding box center [382, 170] width 57 height 7
type input "0"
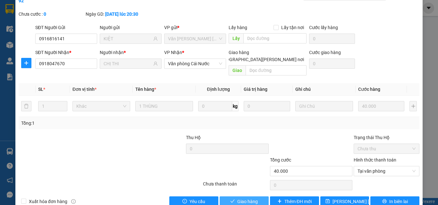
click at [247, 194] on span "Giao hàng" at bounding box center [247, 201] width 21 height 7
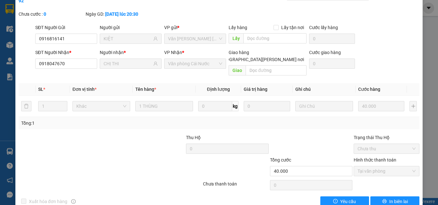
scroll to position [0, 0]
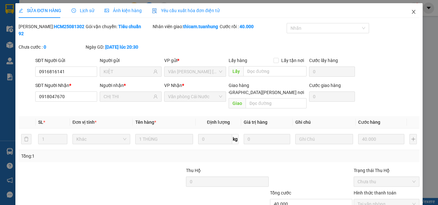
click at [411, 10] on icon "close" at bounding box center [413, 11] width 5 height 5
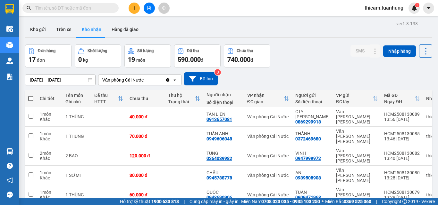
click at [84, 7] on input "text" at bounding box center [73, 7] width 76 height 7
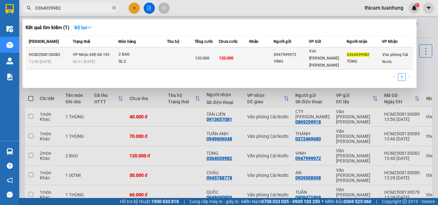
type input "0364039982"
click at [167, 51] on div "2 BAO" at bounding box center [143, 54] width 48 height 7
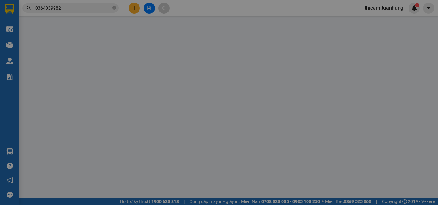
type input "0947999972"
type input "VINH"
type input "0364039982"
type input "TÙNG"
type input "120.000"
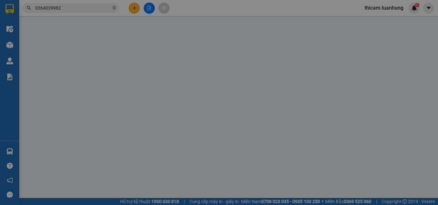
type input "120.000"
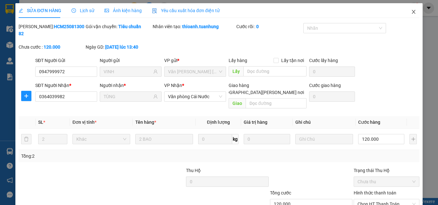
click at [412, 12] on icon "close" at bounding box center [414, 12] width 4 height 4
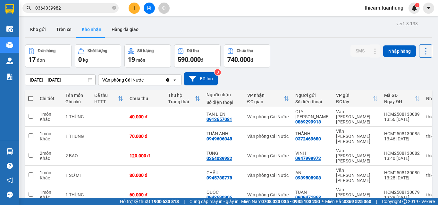
scroll to position [103, 0]
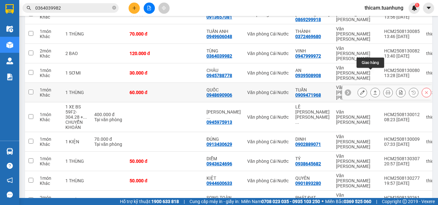
click at [373, 90] on icon at bounding box center [375, 92] width 4 height 4
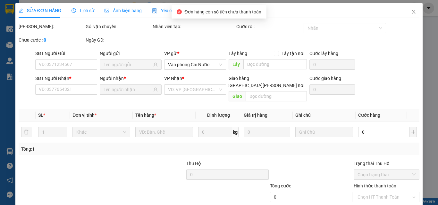
type input "0909471968"
type input "TUẤN"
type input "0948690906"
type input "QUỐC"
type input "60.000"
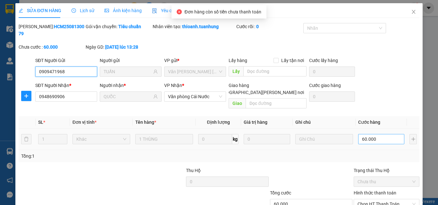
scroll to position [33, 0]
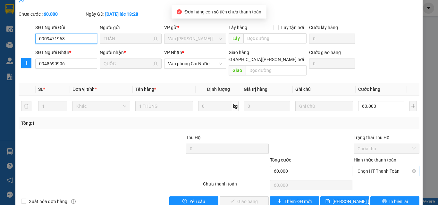
click at [378, 167] on span "Chọn HT Thanh Toán" at bounding box center [386, 172] width 58 height 10
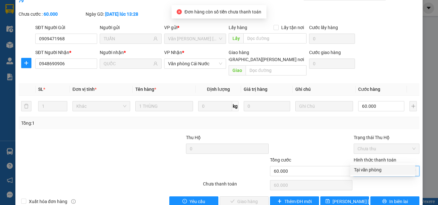
click at [370, 170] on div "Tại văn phòng" at bounding box center [382, 170] width 57 height 7
type input "0"
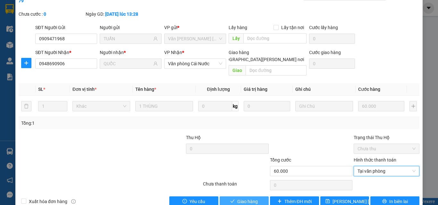
click at [232, 194] on button "Giao hàng" at bounding box center [244, 202] width 49 height 10
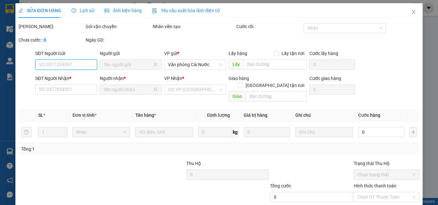
type input "0909471968"
type input "TUẤN"
type input "0948690906"
type input "QUỐC"
type input "60.000"
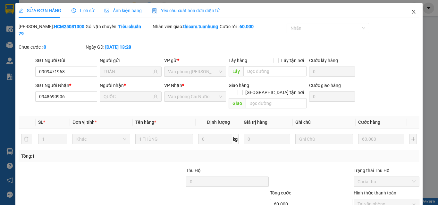
click at [411, 12] on icon "close" at bounding box center [413, 11] width 5 height 5
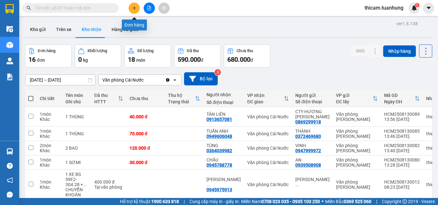
click at [136, 6] on icon "plus" at bounding box center [134, 8] width 4 height 4
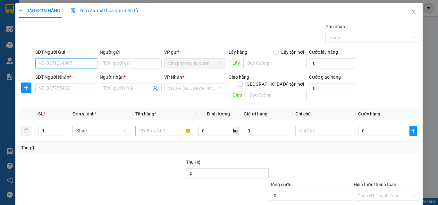
click at [66, 62] on input "SĐT Người Gửi" at bounding box center [66, 63] width 62 height 10
type input "0946892636"
click at [65, 77] on div "0946892636 - TRINH" at bounding box center [66, 76] width 54 height 7
type input "TRINH"
type input "0946892636"
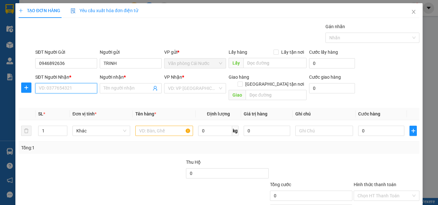
click at [65, 85] on input "SĐT Người Nhận *" at bounding box center [66, 88] width 62 height 10
click at [65, 111] on div "0915561065 - KIẾM" at bounding box center [66, 111] width 54 height 7
type input "0915561065"
type input "KIẾM"
click at [149, 126] on input "text" at bounding box center [164, 131] width 58 height 10
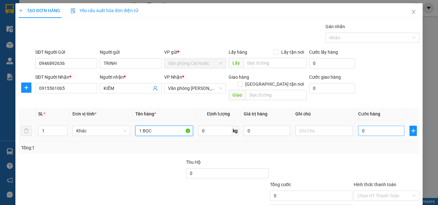
type input "1 BỌC"
click at [363, 128] on input "0" at bounding box center [381, 131] width 46 height 10
type input "3"
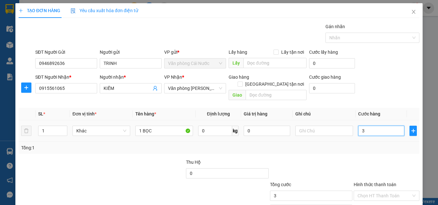
type input "30"
type input "30.000"
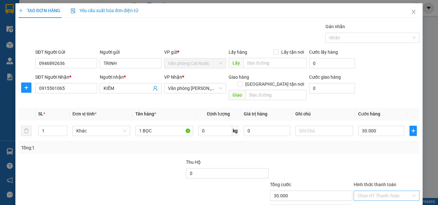
click at [375, 191] on input "Hình thức thanh toán" at bounding box center [384, 196] width 54 height 10
click at [371, 166] on div "Tại văn phòng" at bounding box center [382, 165] width 57 height 7
type input "0"
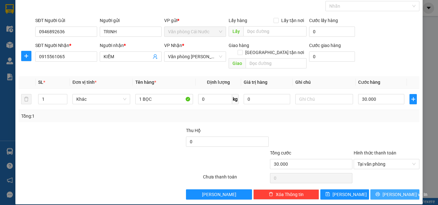
click at [385, 190] on button "Lưu và In" at bounding box center [394, 195] width 49 height 10
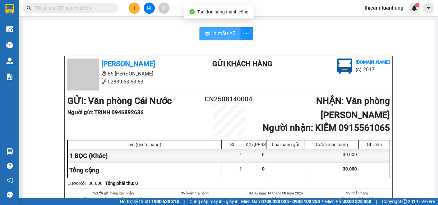
click at [227, 34] on span "In mẫu A5" at bounding box center [223, 33] width 23 height 8
click at [94, 6] on input "text" at bounding box center [73, 7] width 76 height 7
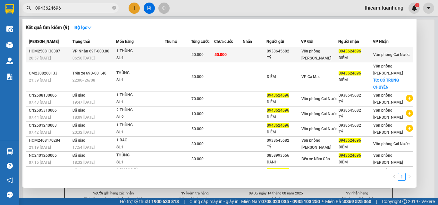
type input "0943624696"
click at [376, 57] on span "Văn phòng Cái Nước" at bounding box center [391, 55] width 36 height 4
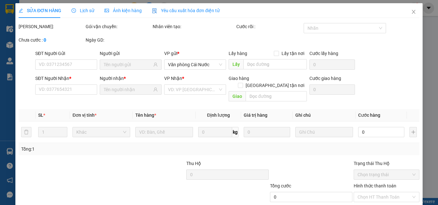
type input "0938645682"
type input "TÝ"
type input "0943624696"
type input "DIỄM"
type input "50.000"
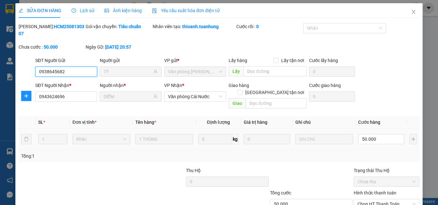
scroll to position [33, 0]
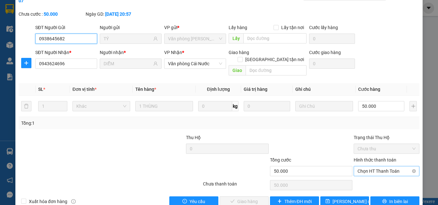
click at [369, 167] on span "Chọn HT Thanh Toán" at bounding box center [386, 172] width 58 height 10
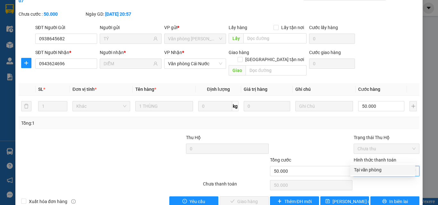
click at [361, 171] on div "Tại văn phòng" at bounding box center [382, 170] width 57 height 7
type input "0"
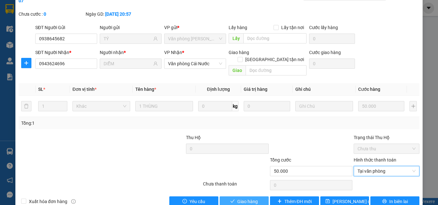
click at [230, 199] on icon "check" at bounding box center [232, 201] width 4 height 4
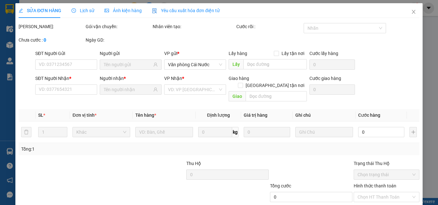
type input "0938645682"
type input "TÝ"
type input "0943624696"
type input "DIỄM"
type input "50.000"
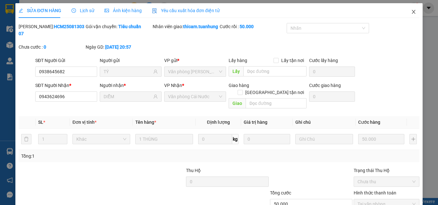
click at [411, 11] on icon "close" at bounding box center [413, 11] width 5 height 5
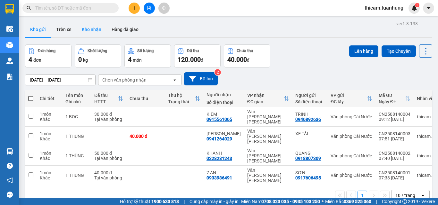
click at [85, 31] on button "Kho nhận" at bounding box center [92, 29] width 30 height 15
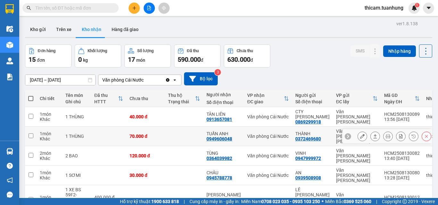
scroll to position [32, 0]
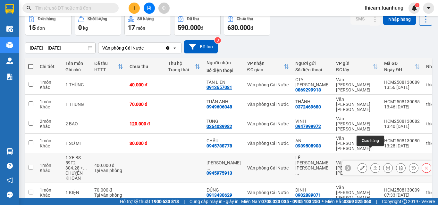
click at [370, 163] on button at bounding box center [374, 168] width 9 height 11
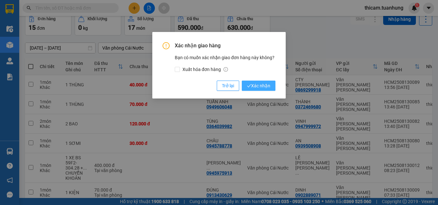
click at [262, 85] on span "Xác nhận" at bounding box center [258, 85] width 23 height 7
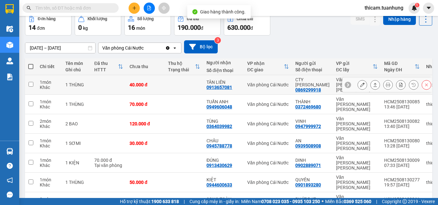
scroll to position [0, 0]
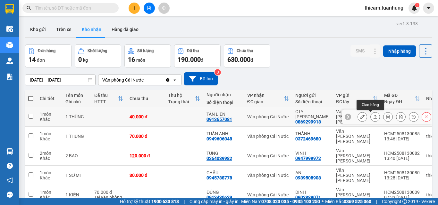
click at [373, 116] on icon at bounding box center [375, 117] width 4 height 4
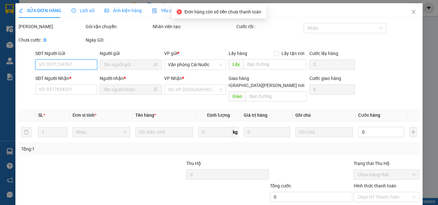
type input "0869299918"
type input "CTY [PERSON_NAME]"
type input "0913657081"
type input "TÂN LIÊN"
type input "40.000"
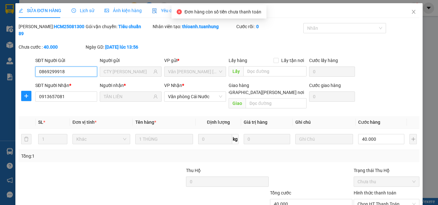
scroll to position [33, 0]
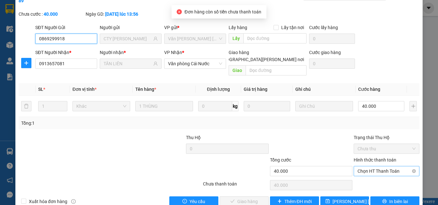
click at [374, 167] on span "Chọn HT Thanh Toán" at bounding box center [386, 172] width 58 height 10
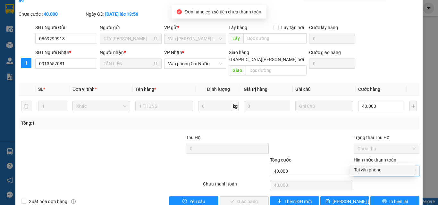
click at [368, 169] on div "Tại văn phòng" at bounding box center [382, 170] width 57 height 7
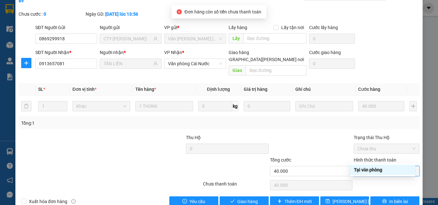
type input "0"
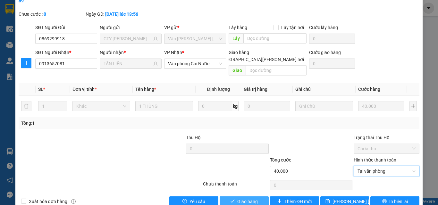
drag, startPoint x: 249, startPoint y: 187, endPoint x: 254, endPoint y: 185, distance: 5.9
click at [249, 194] on span "Giao hàng" at bounding box center [247, 201] width 21 height 7
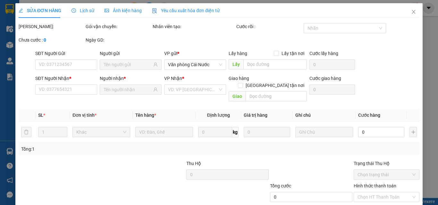
type input "0869299918"
type input "CTY HƯƠNG [PERSON_NAME]"
type input "0913657081"
type input "TÂN LIÊN"
type input "40.000"
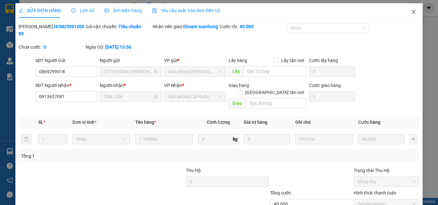
click at [406, 12] on span "Close" at bounding box center [413, 12] width 18 height 18
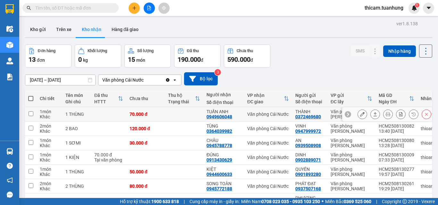
scroll to position [64, 0]
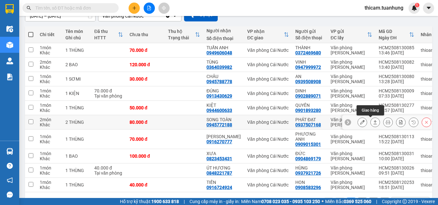
click at [373, 123] on button at bounding box center [374, 122] width 9 height 11
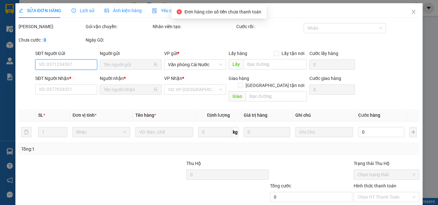
type input "0937507168"
type input "PHÁT ĐẠT"
type input "0945772188"
type input "SONG TOÀN"
type input "80.000"
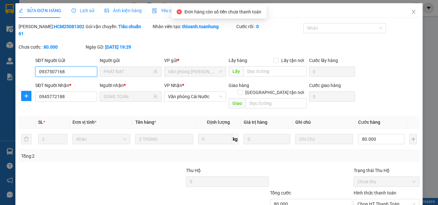
scroll to position [33, 0]
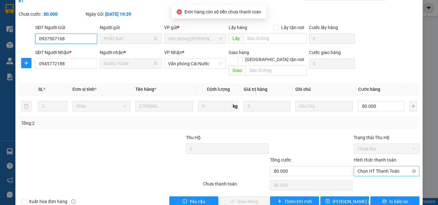
click at [368, 167] on span "Chọn HT Thanh Toán" at bounding box center [386, 172] width 58 height 10
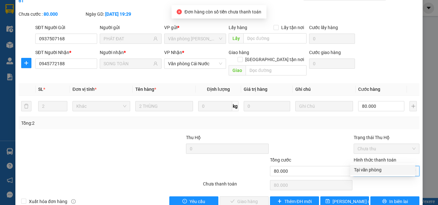
click at [365, 170] on div "Tại văn phòng" at bounding box center [382, 170] width 57 height 7
type input "0"
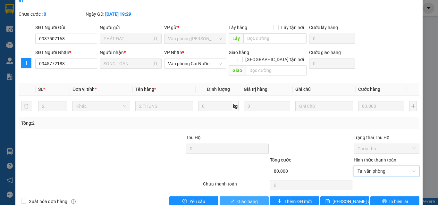
click at [245, 198] on span "Giao hàng" at bounding box center [247, 201] width 21 height 7
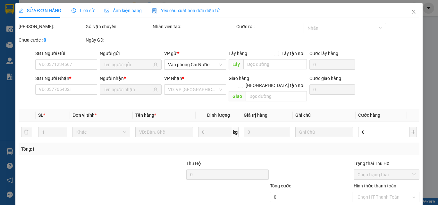
type input "0937507168"
type input "PHÁT ĐẠT"
type input "0945772188"
type input "SONG TOÀN"
type input "80.000"
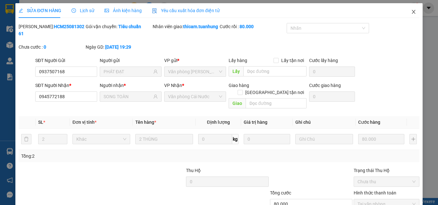
click at [412, 14] on icon "close" at bounding box center [414, 12] width 4 height 4
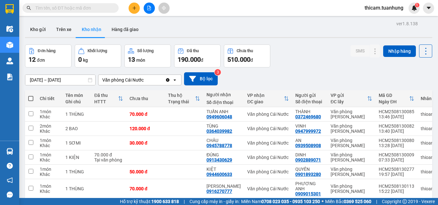
scroll to position [32, 0]
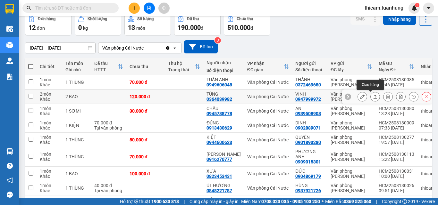
click at [373, 95] on icon at bounding box center [375, 97] width 4 height 4
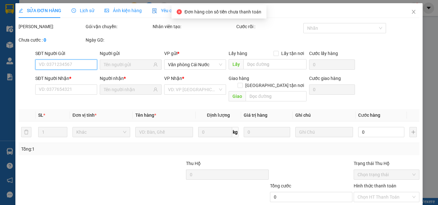
type input "0947999972"
type input "VINH"
type input "0364039982"
type input "TÙNG"
type input "120.000"
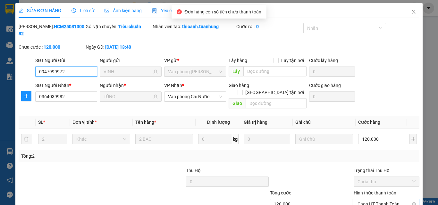
scroll to position [33, 0]
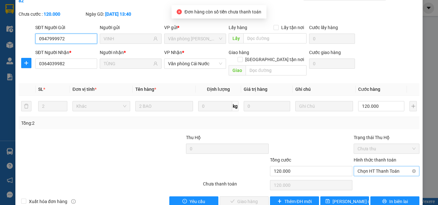
click at [370, 167] on span "Chọn HT Thanh Toán" at bounding box center [386, 172] width 58 height 10
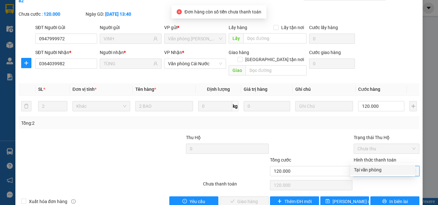
click at [368, 171] on div "Tại văn phòng" at bounding box center [382, 170] width 57 height 7
type input "0"
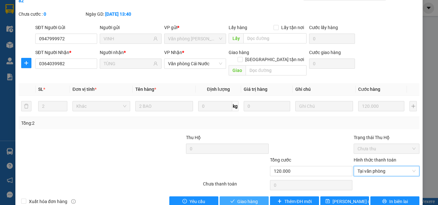
click at [250, 198] on span "Giao hàng" at bounding box center [247, 201] width 21 height 7
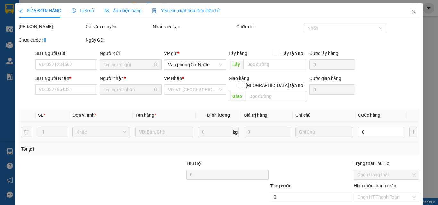
type input "0947999972"
type input "VINH"
type input "0364039982"
type input "TÙNG"
type input "120.000"
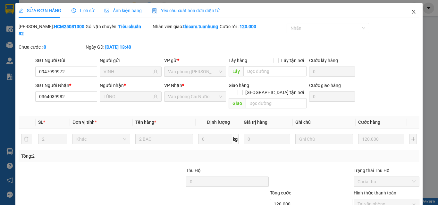
click at [411, 14] on icon "close" at bounding box center [413, 11] width 5 height 5
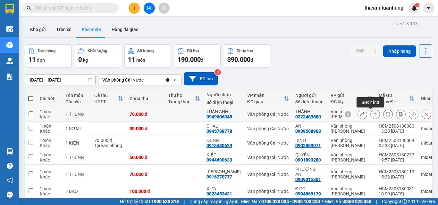
click at [373, 113] on icon at bounding box center [375, 114] width 4 height 4
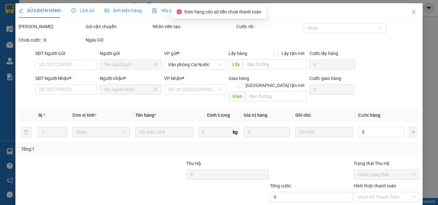
type input "0372469680"
type input "THÀNH"
type input "0949606048"
type input "TUẤN ANH"
type input "70.000"
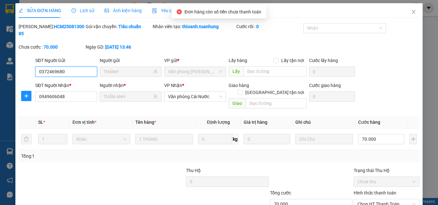
scroll to position [33, 0]
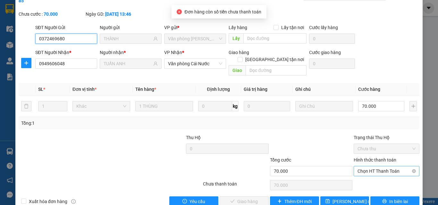
click at [374, 167] on span "Chọn HT Thanh Toán" at bounding box center [386, 172] width 58 height 10
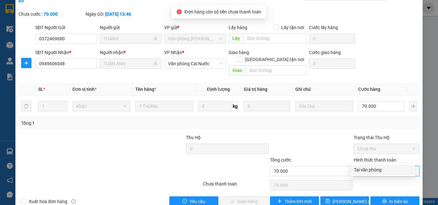
click at [370, 169] on div "Tại văn phòng" at bounding box center [382, 170] width 57 height 7
type input "0"
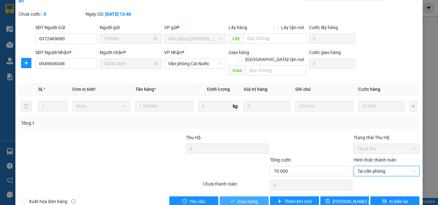
click at [249, 198] on span "Giao hàng" at bounding box center [247, 201] width 21 height 7
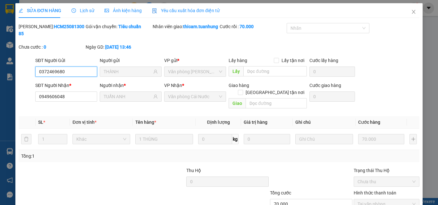
type input "0372469680"
type input "THÀNH"
type input "0949606048"
type input "TUẤN ANH"
type input "70.000"
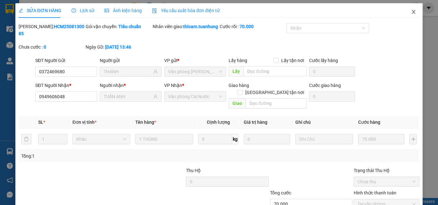
click at [411, 12] on icon "close" at bounding box center [413, 11] width 5 height 5
